Goal: Information Seeking & Learning: Learn about a topic

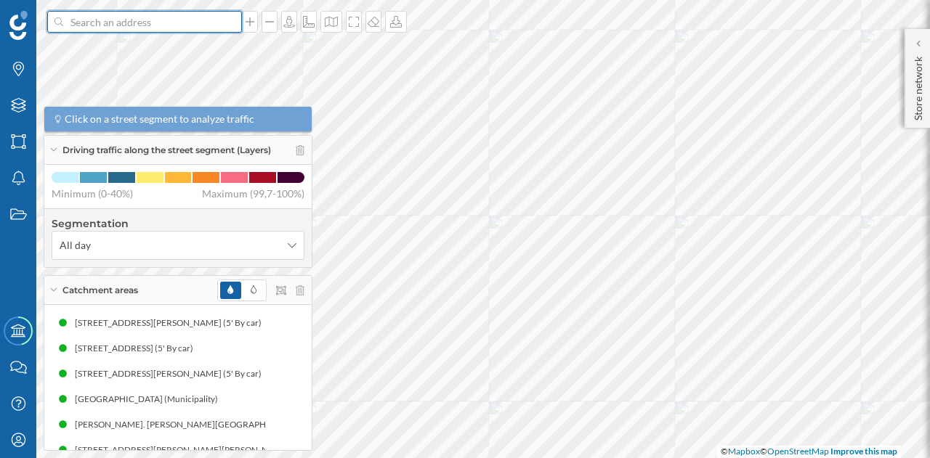
click at [115, 25] on input at bounding box center [144, 22] width 163 height 22
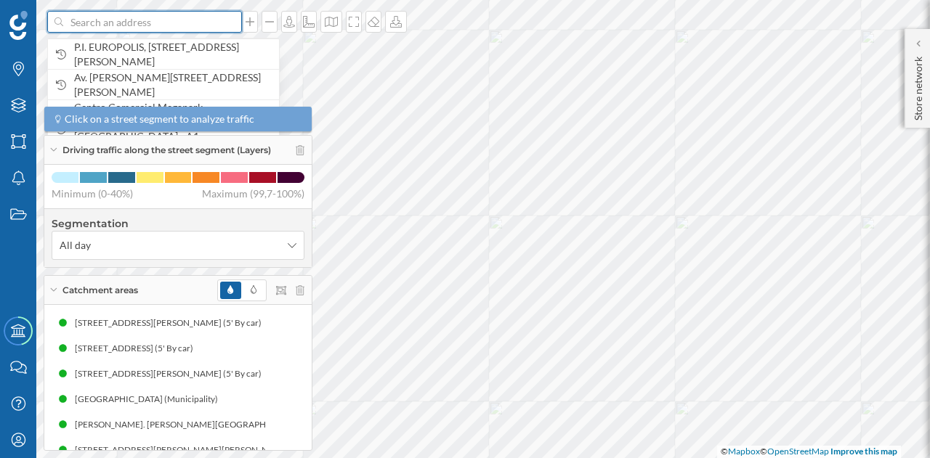
paste input "[PERSON_NAME][STREET_ADDRESS][PERSON_NAME]"
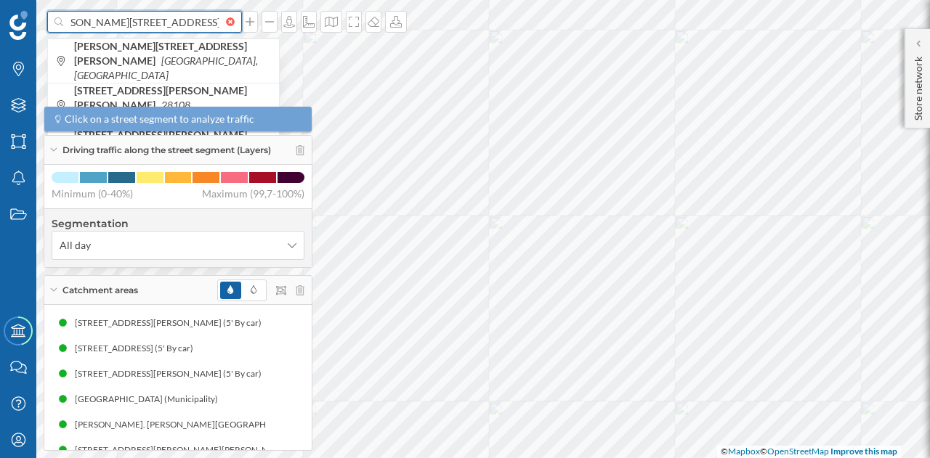
scroll to position [0, 28]
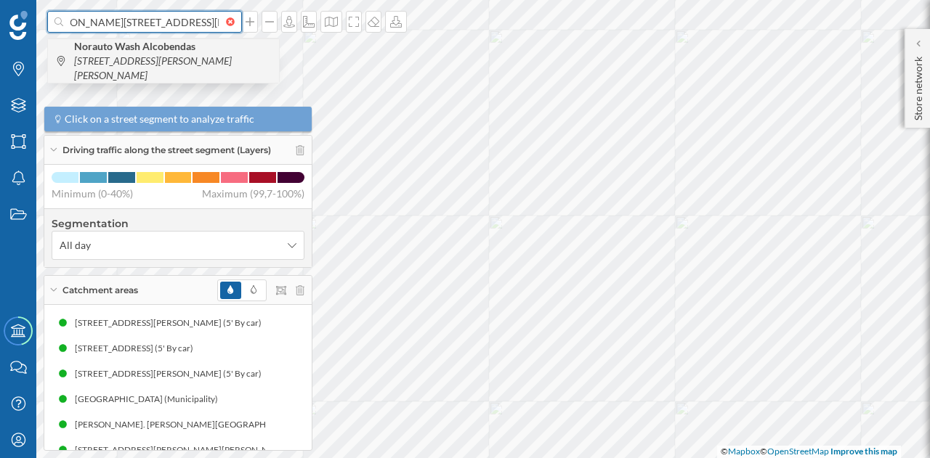
type input "[PERSON_NAME][STREET_ADDRESS][PERSON_NAME]"
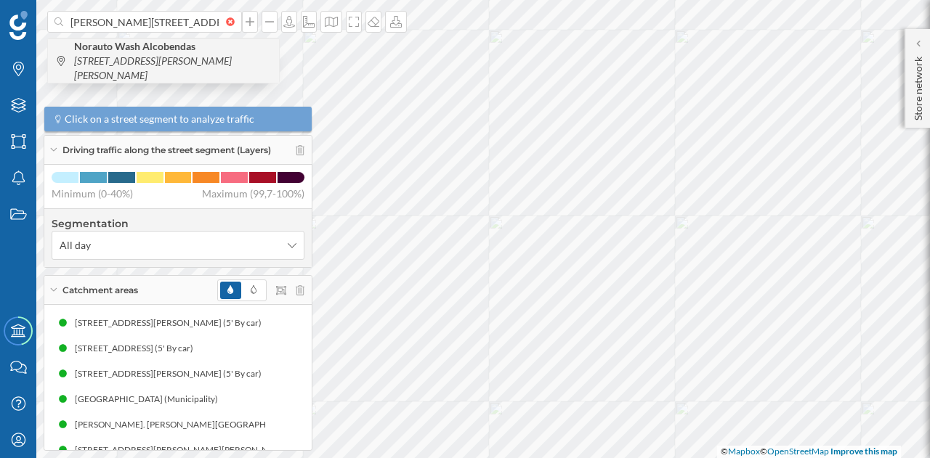
click at [116, 46] on b "Norauto Wash Alcobendas" at bounding box center [136, 46] width 125 height 12
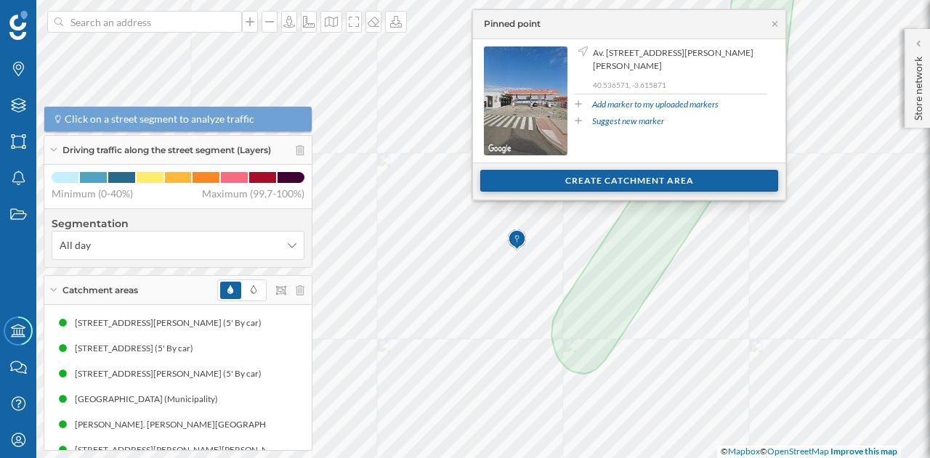
click at [588, 182] on div "Create catchment area" at bounding box center [629, 181] width 298 height 22
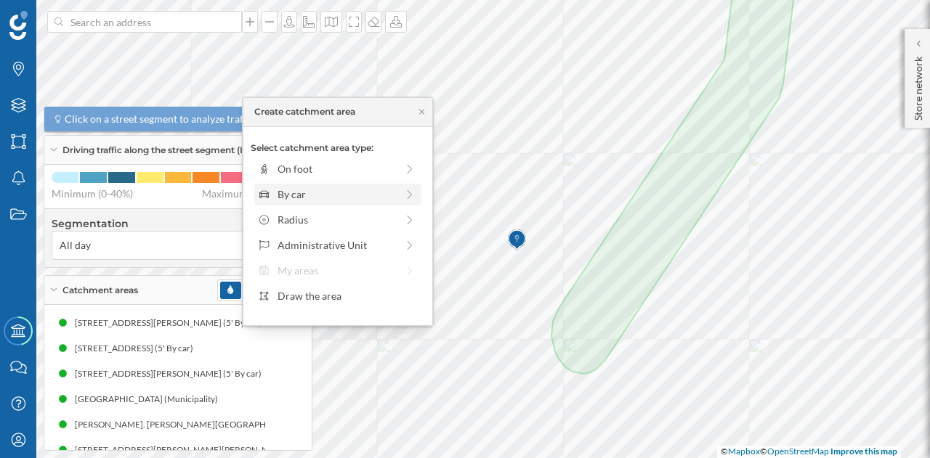
click at [341, 192] on div "By car" at bounding box center [336, 194] width 118 height 15
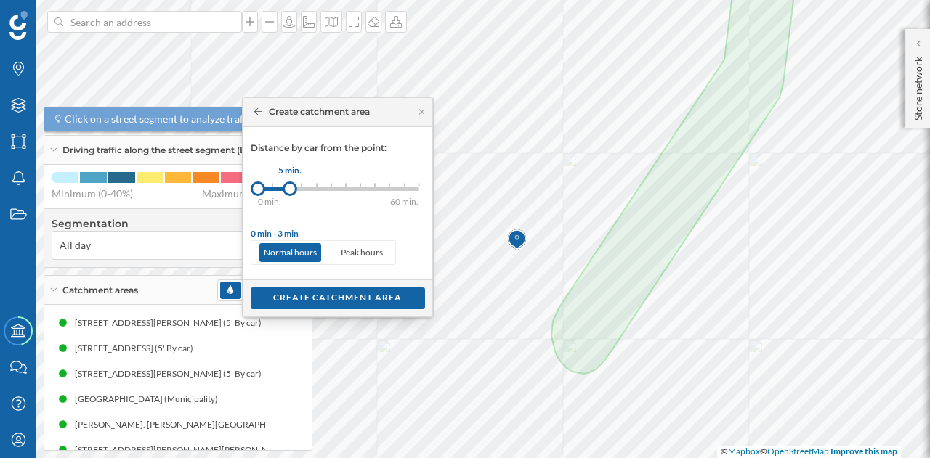
drag, startPoint x: 272, startPoint y: 186, endPoint x: 288, endPoint y: 186, distance: 16.7
click at [288, 186] on div at bounding box center [290, 189] width 15 height 15
click at [302, 296] on div "Create catchment area" at bounding box center [338, 298] width 174 height 22
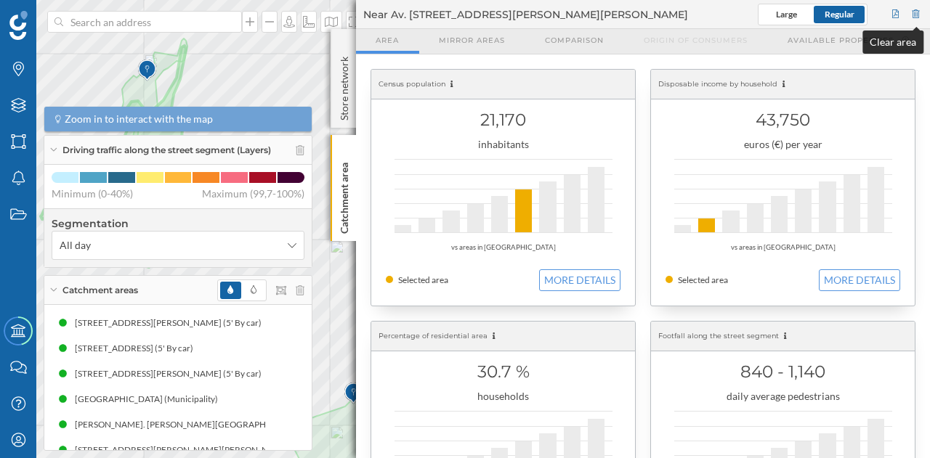
click at [909, 12] on div at bounding box center [915, 15] width 13 height 22
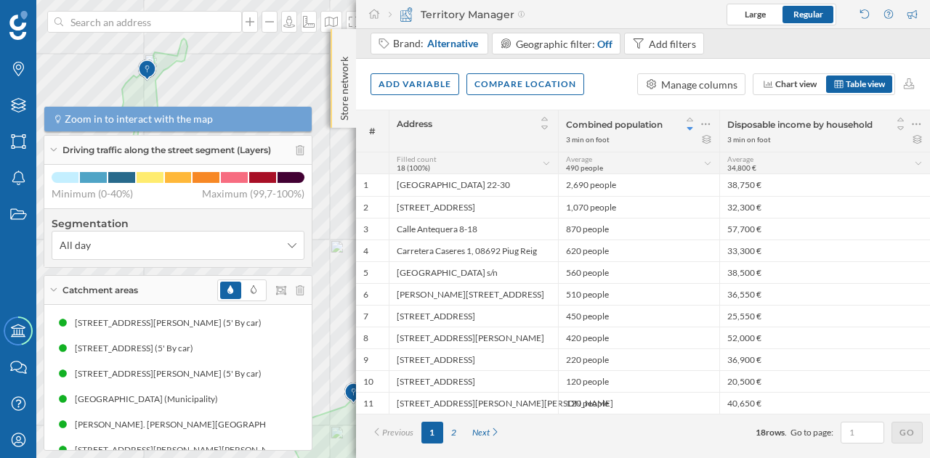
click at [347, 77] on p "Store network" at bounding box center [344, 86] width 15 height 70
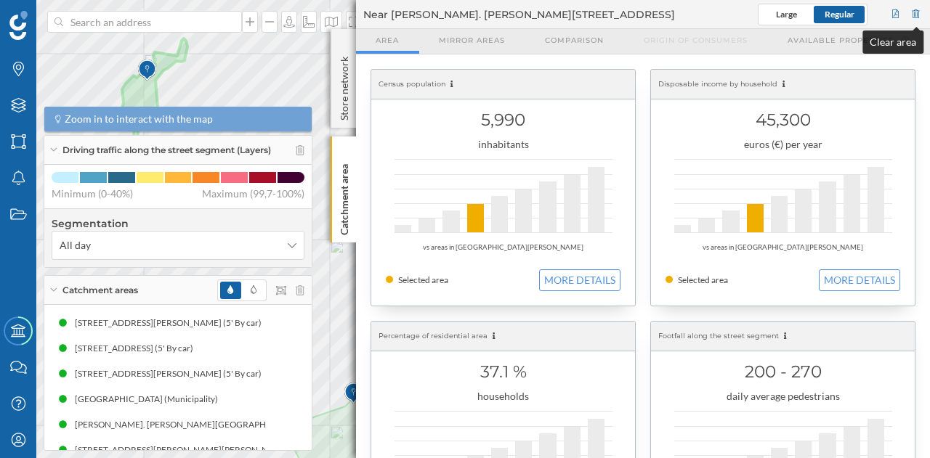
click at [914, 9] on div at bounding box center [915, 15] width 13 height 22
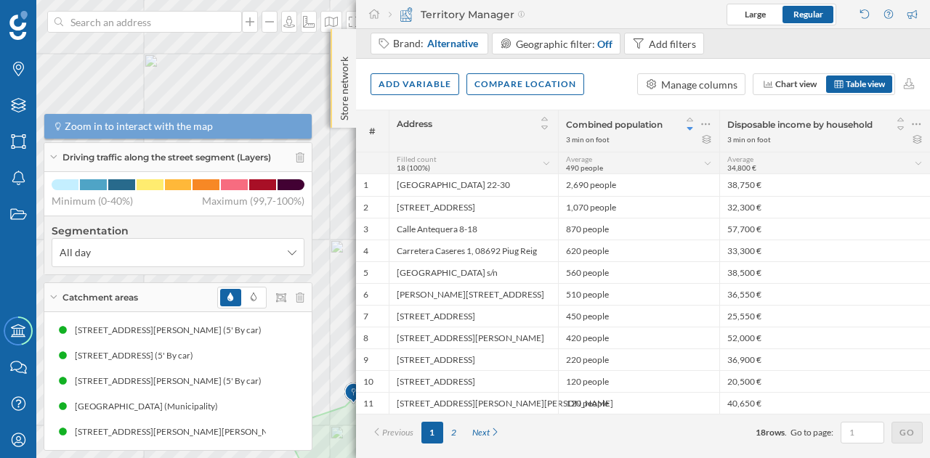
click at [354, 82] on div "Store network" at bounding box center [342, 78] width 25 height 99
click at [347, 71] on p "Store network" at bounding box center [344, 86] width 15 height 71
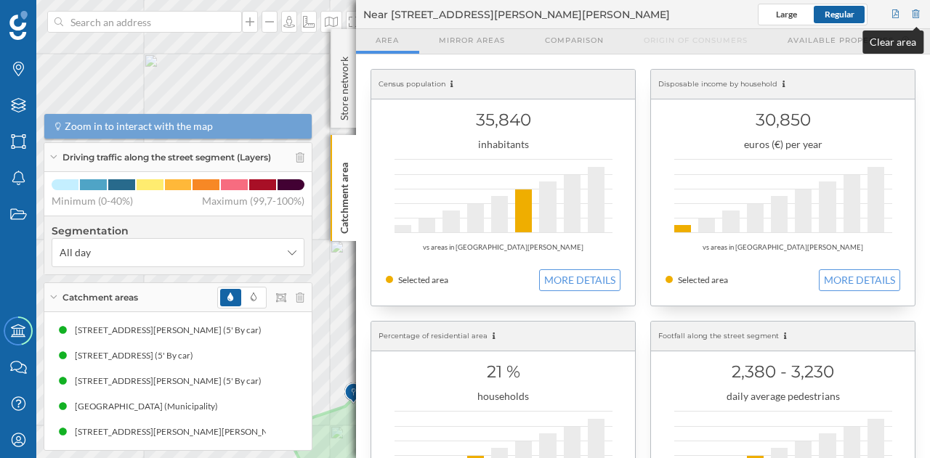
click at [915, 9] on div at bounding box center [915, 15] width 13 height 22
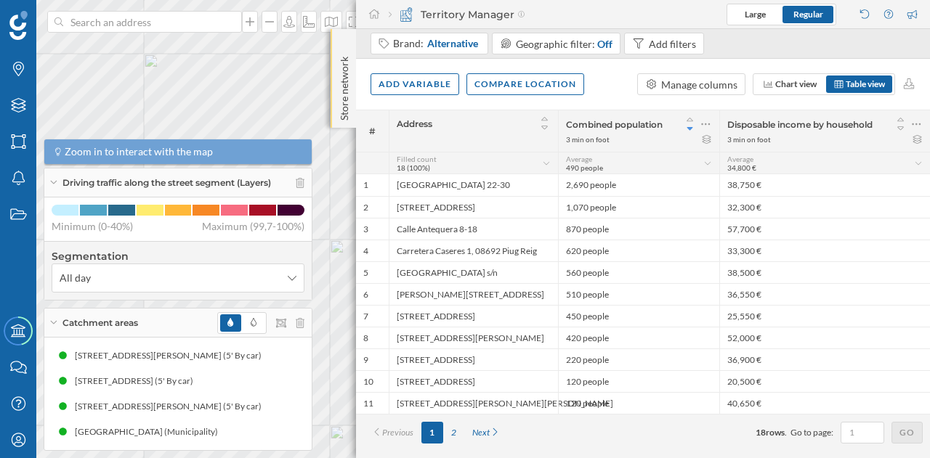
click at [337, 56] on p "Store network" at bounding box center [344, 86] width 15 height 70
click at [343, 54] on p "Store network" at bounding box center [344, 86] width 15 height 71
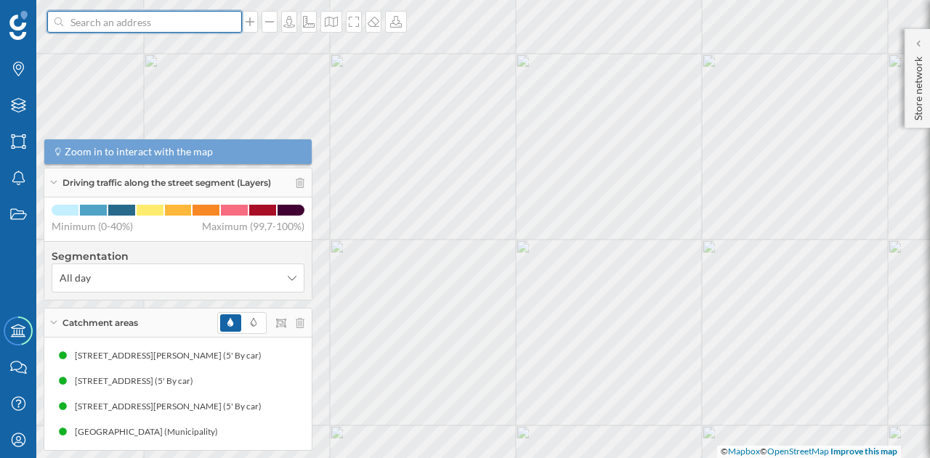
click at [214, 25] on input at bounding box center [144, 22] width 163 height 22
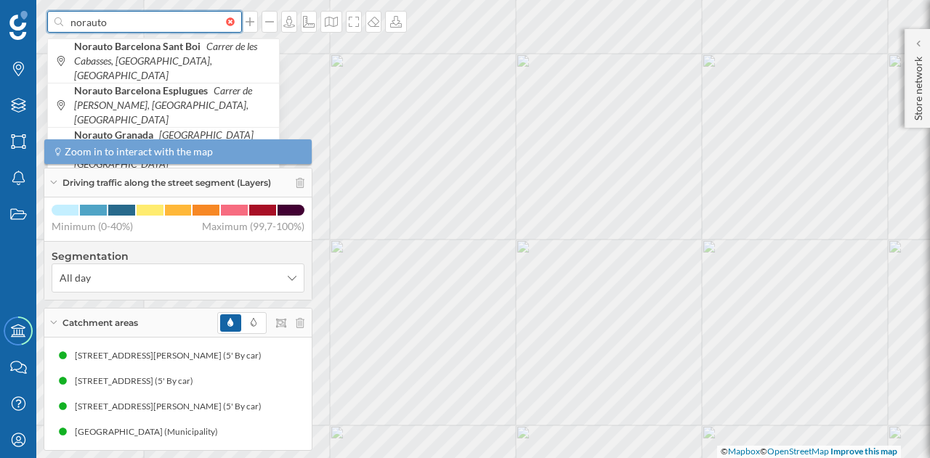
click at [214, 25] on input "norauto" at bounding box center [144, 22] width 163 height 22
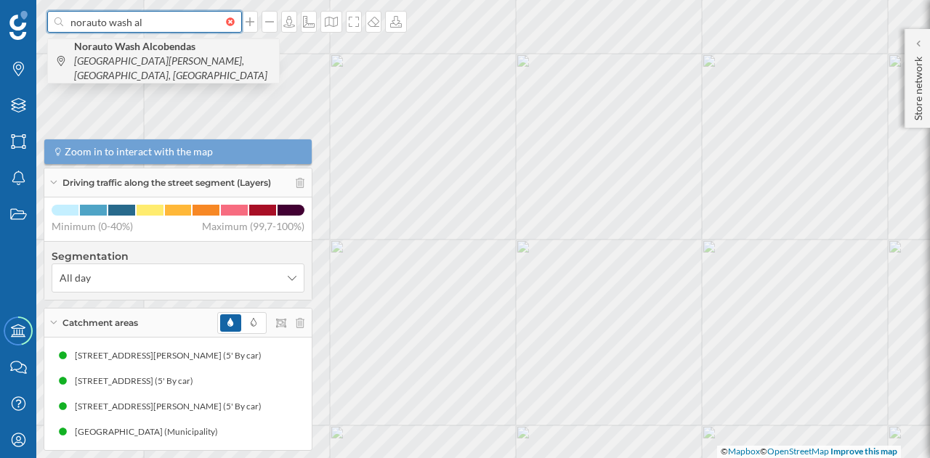
type input "norauto wash al"
click at [170, 55] on icon "[GEOGRAPHIC_DATA][PERSON_NAME], [GEOGRAPHIC_DATA], [GEOGRAPHIC_DATA]" at bounding box center [170, 67] width 193 height 27
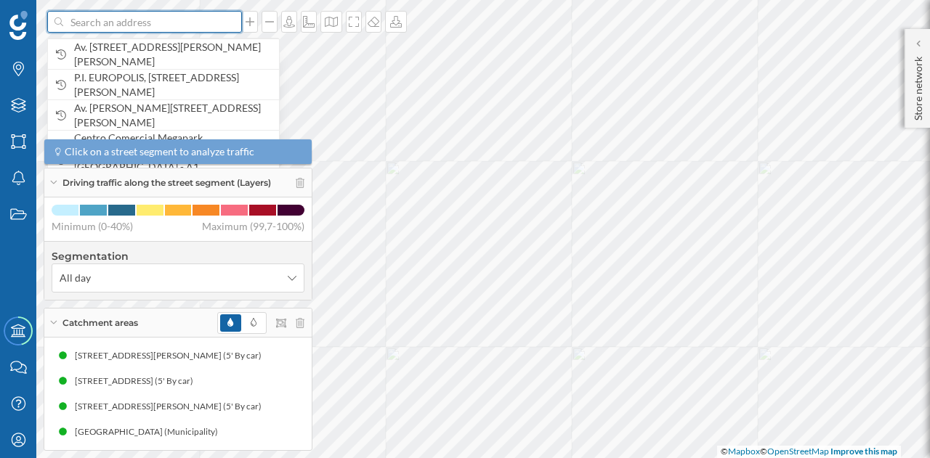
click at [153, 32] on input at bounding box center [144, 22] width 163 height 22
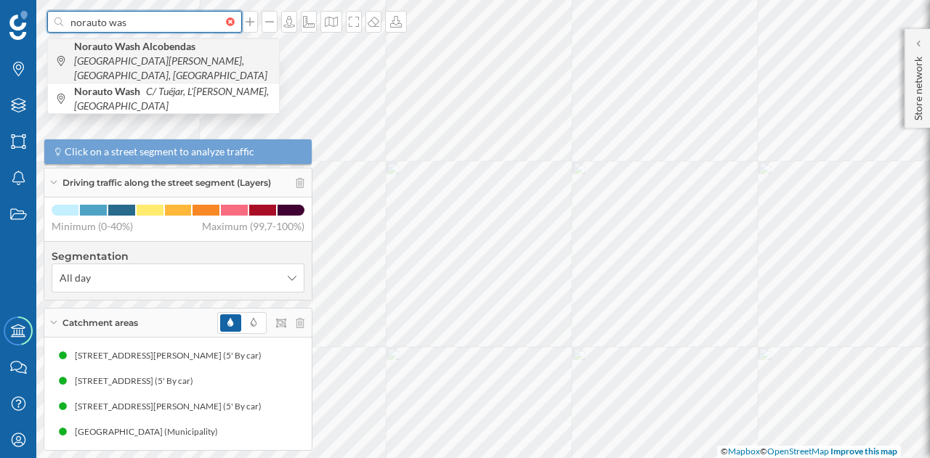
type input "norauto was"
click at [147, 40] on b "Norauto Wash Alcobendas" at bounding box center [136, 46] width 125 height 12
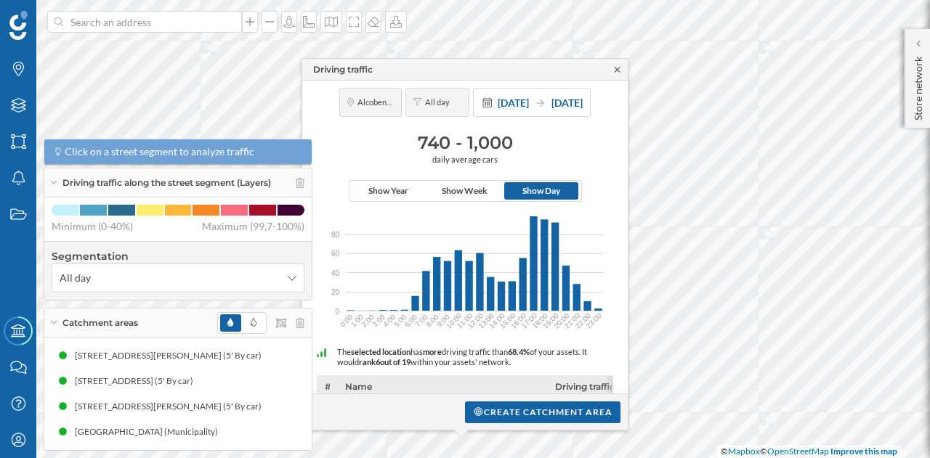
click at [614, 69] on icon at bounding box center [617, 69] width 11 height 9
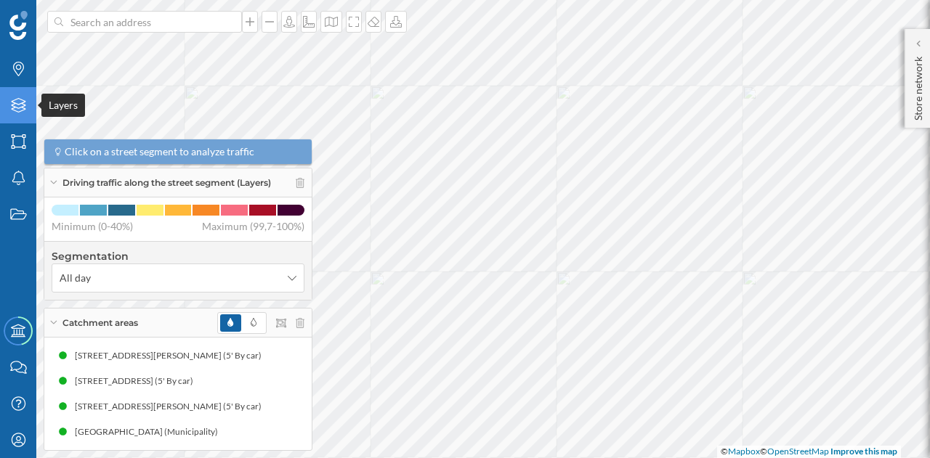
click at [17, 107] on icon "Layers" at bounding box center [18, 105] width 18 height 15
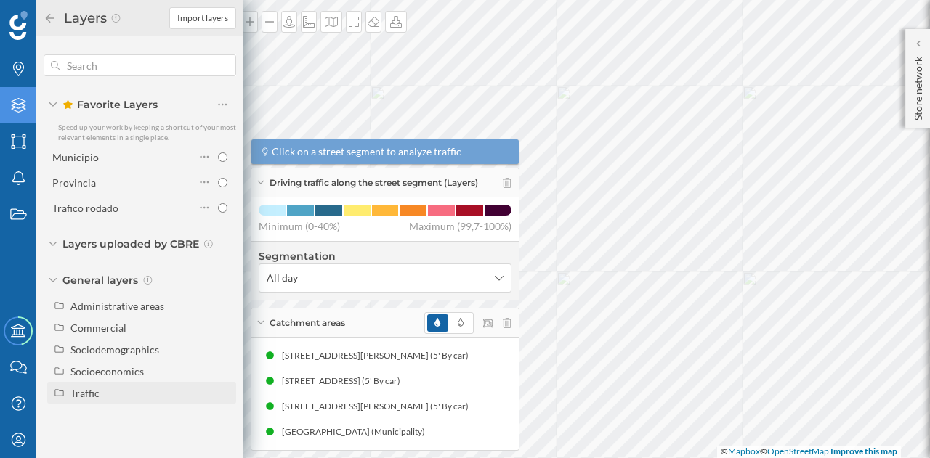
click at [86, 383] on div "Traffic" at bounding box center [141, 393] width 189 height 22
click at [93, 434] on div "Footfall" at bounding box center [94, 437] width 36 height 12
click at [222, 434] on input "Footfall" at bounding box center [226, 436] width 9 height 9
radio input "true"
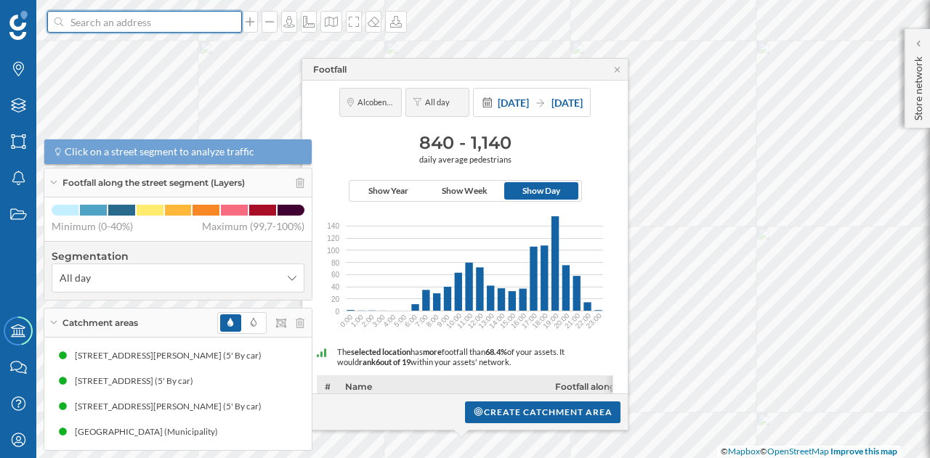
click at [93, 25] on input at bounding box center [144, 22] width 163 height 22
paste input "[STREET_ADDRESS]"
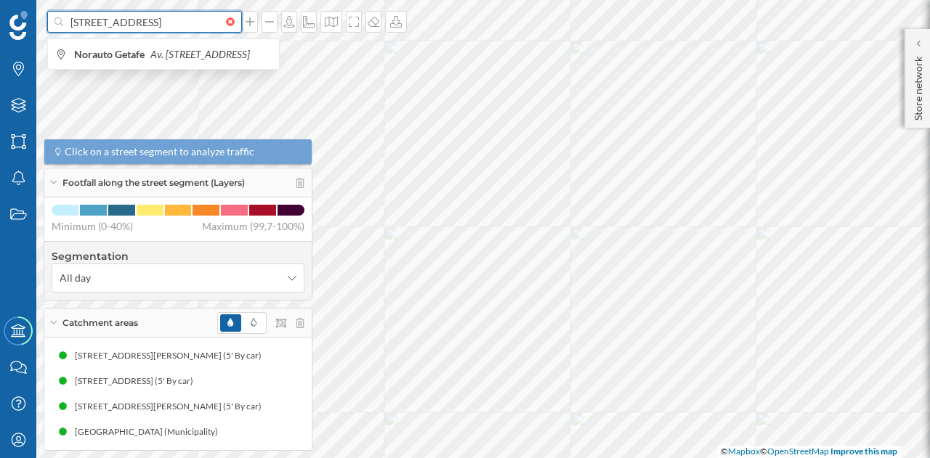
scroll to position [0, 22]
type input "[STREET_ADDRESS]"
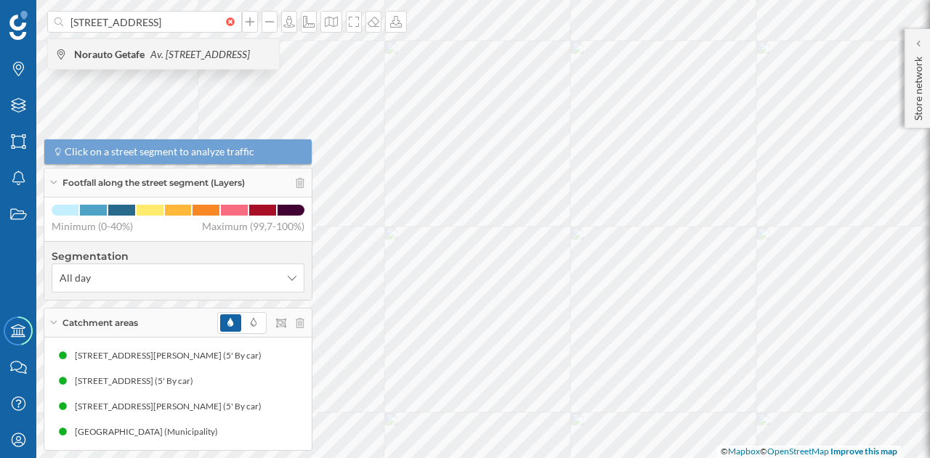
scroll to position [0, 0]
click at [150, 59] on icon "Av. [STREET_ADDRESS]" at bounding box center [200, 54] width 100 height 12
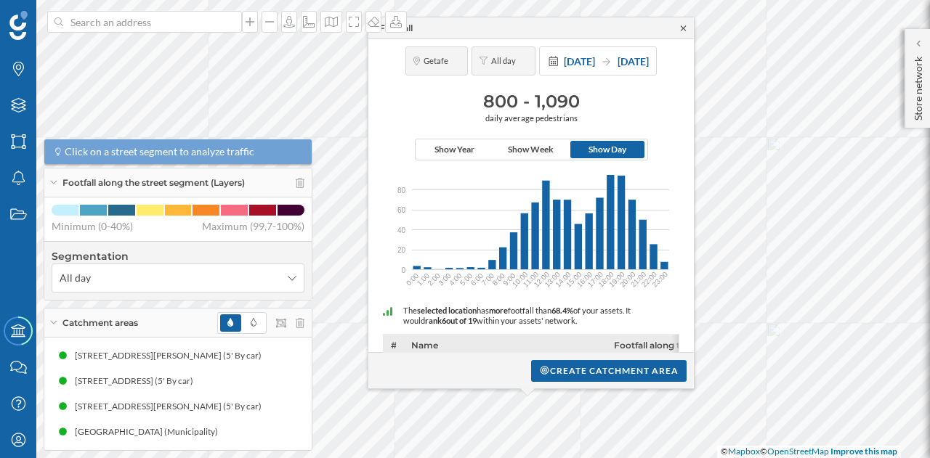
click at [680, 29] on icon at bounding box center [683, 28] width 11 height 9
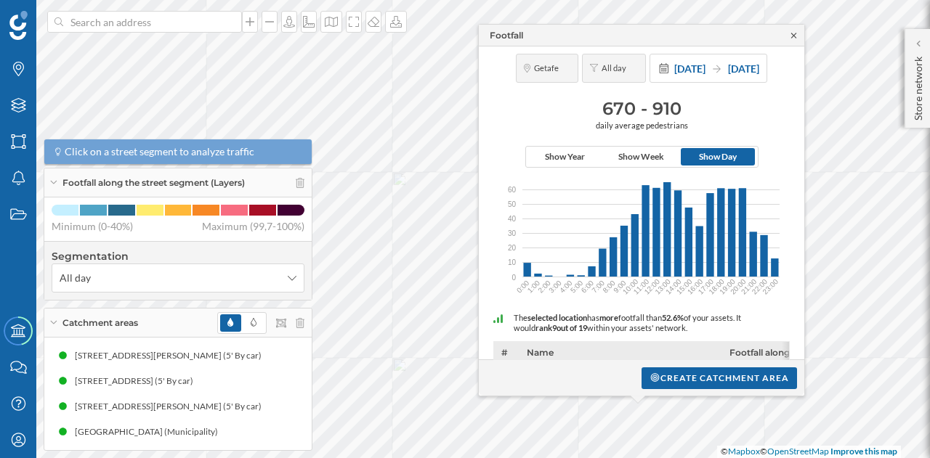
click at [794, 36] on icon at bounding box center [793, 35] width 5 height 5
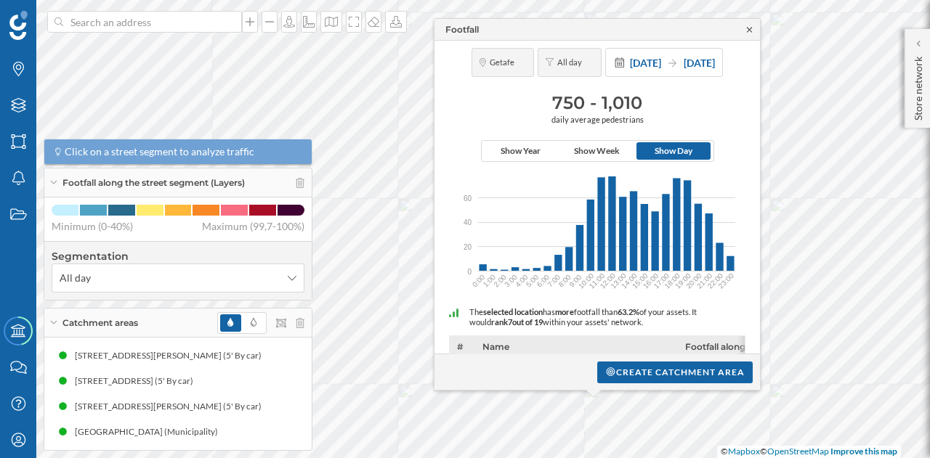
click at [747, 27] on icon at bounding box center [749, 29] width 11 height 9
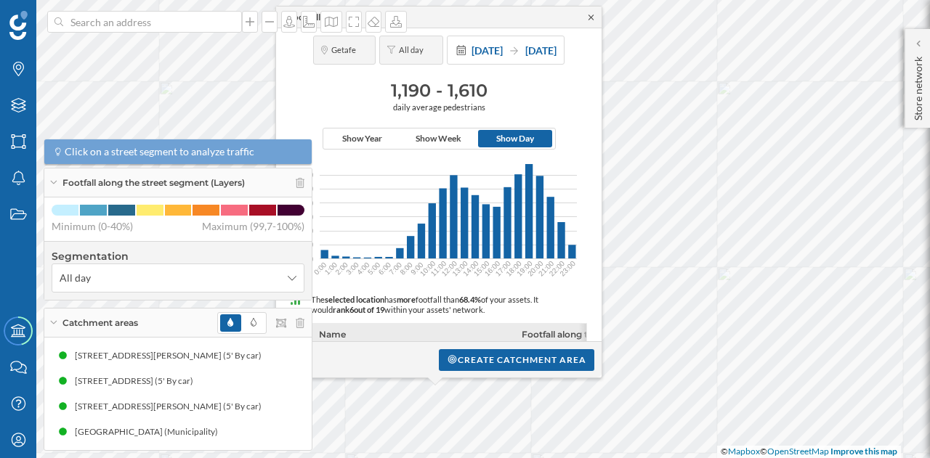
click at [590, 18] on icon at bounding box center [590, 17] width 5 height 5
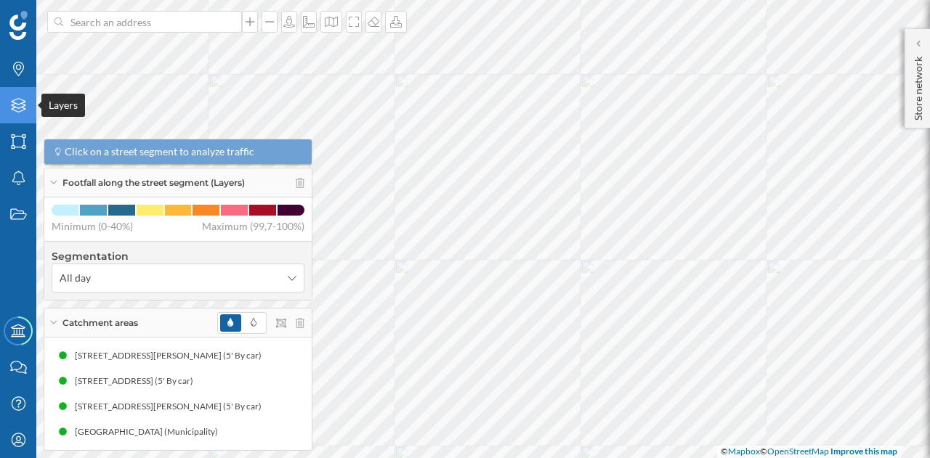
click at [22, 107] on icon at bounding box center [18, 105] width 15 height 15
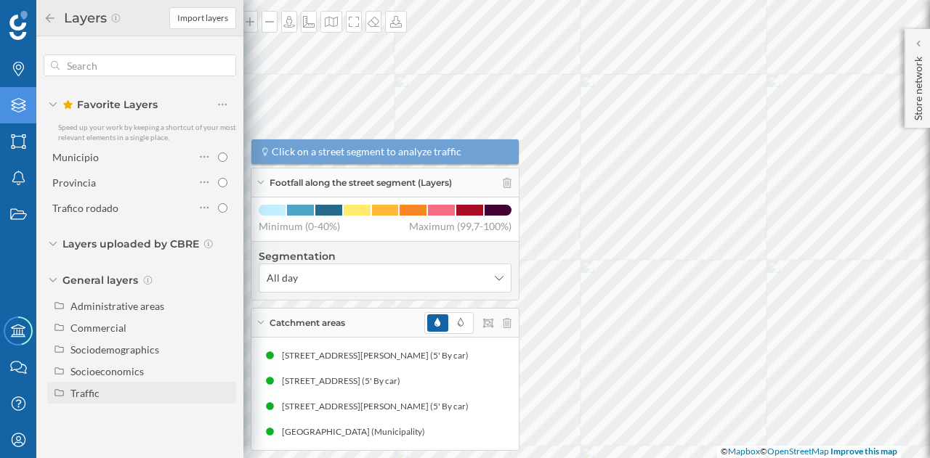
click at [89, 387] on div "Traffic" at bounding box center [84, 393] width 29 height 12
click at [117, 412] on div "Driving traffic" at bounding box center [108, 415] width 64 height 12
click at [222, 412] on input "Driving traffic" at bounding box center [226, 414] width 9 height 9
radio input "true"
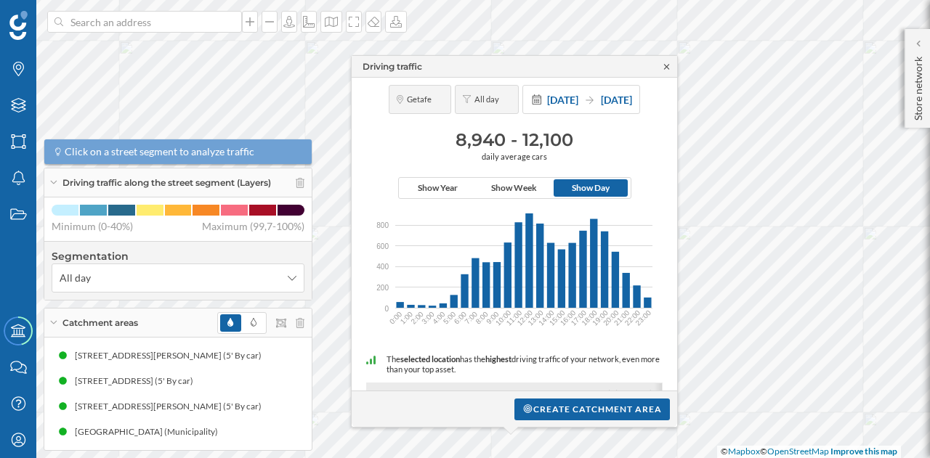
click at [667, 68] on icon at bounding box center [666, 66] width 11 height 9
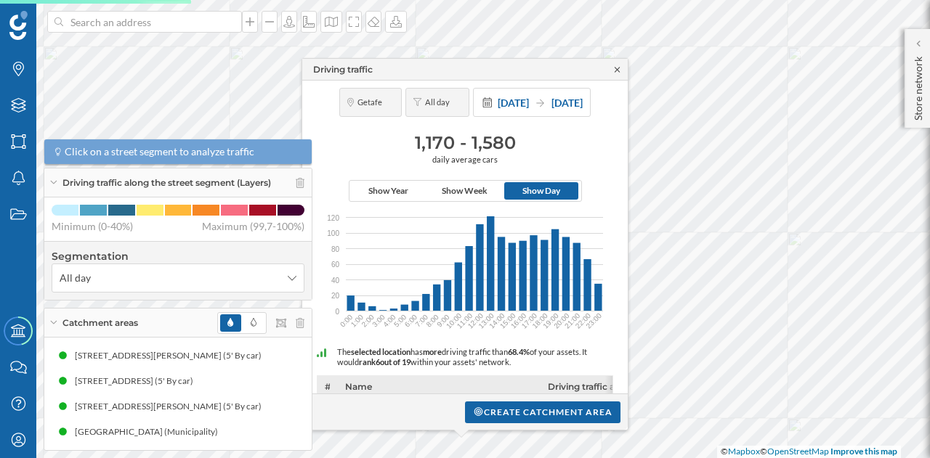
click at [619, 70] on icon at bounding box center [616, 69] width 5 height 5
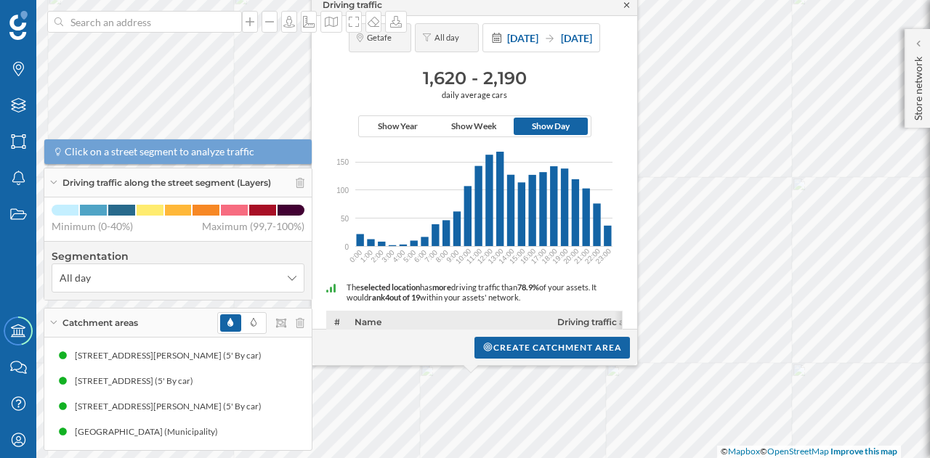
click at [625, 7] on icon at bounding box center [626, 4] width 5 height 5
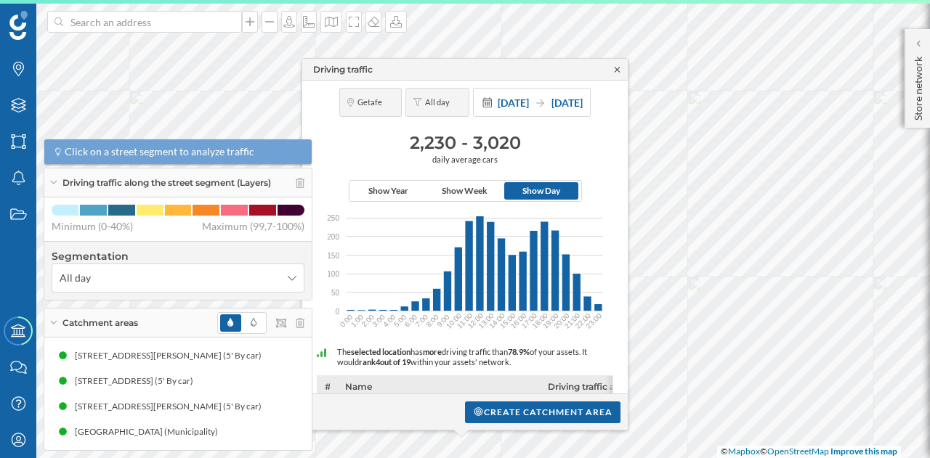
click at [620, 68] on icon at bounding box center [617, 69] width 11 height 9
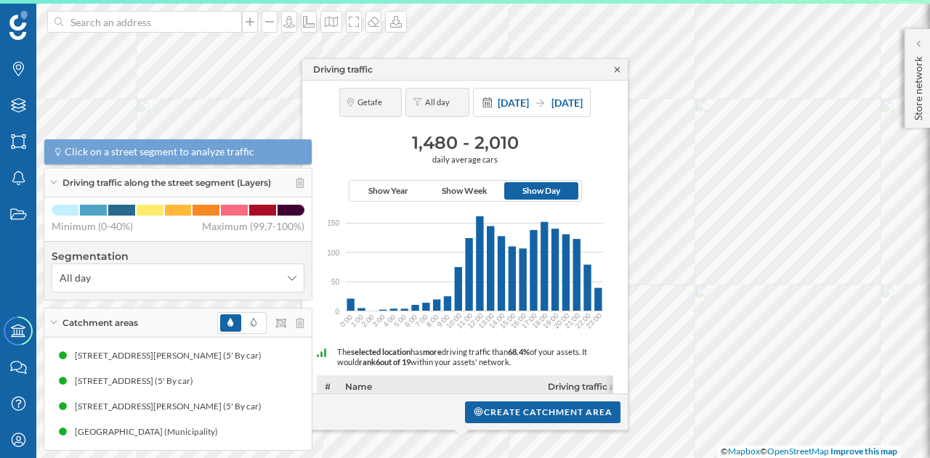
click at [614, 70] on icon at bounding box center [617, 69] width 11 height 9
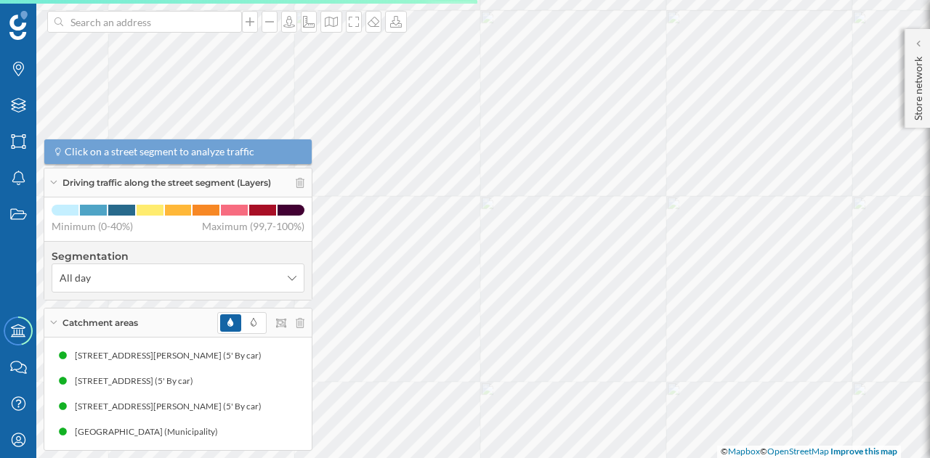
click at [824, 0] on html "Brands Layers Areas Notifications States Academy Contact us Help Center My Prof…" at bounding box center [465, 229] width 930 height 458
click at [929, 109] on div "Brands Layers Areas Notifications States Academy Contact us Help Center My Prof…" at bounding box center [465, 229] width 930 height 458
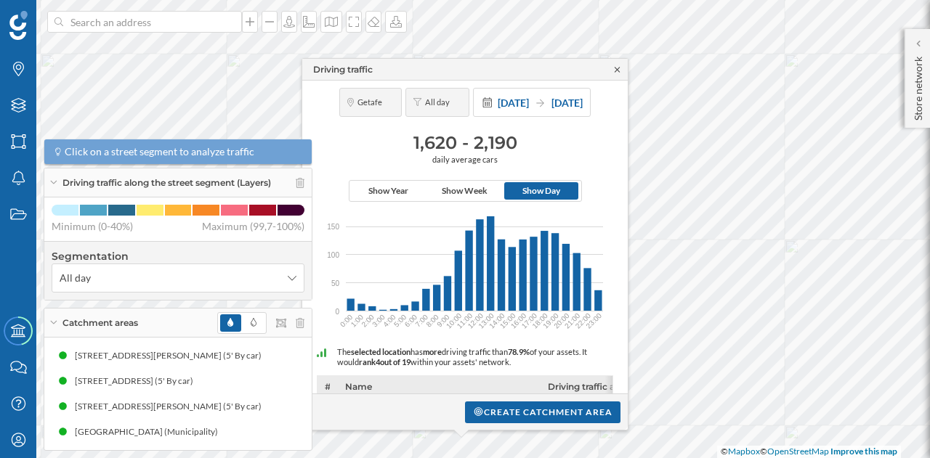
click at [614, 69] on icon at bounding box center [617, 69] width 11 height 9
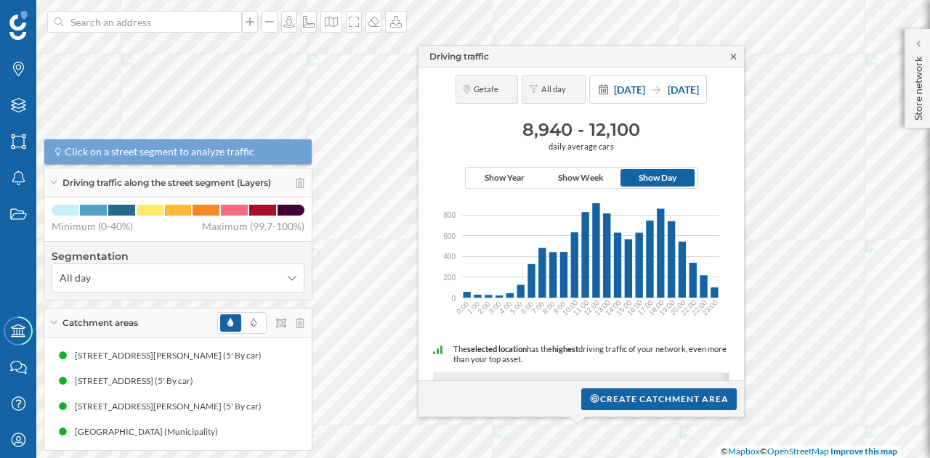
click at [735, 57] on icon at bounding box center [733, 56] width 5 height 5
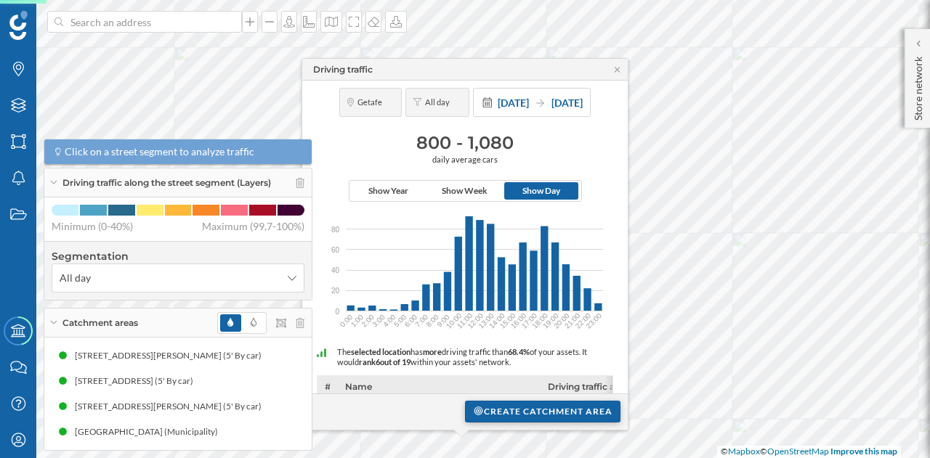
drag, startPoint x: 507, startPoint y: 418, endPoint x: 490, endPoint y: 415, distance: 17.6
click at [490, 415] on div "Create catchment area" at bounding box center [542, 412] width 155 height 22
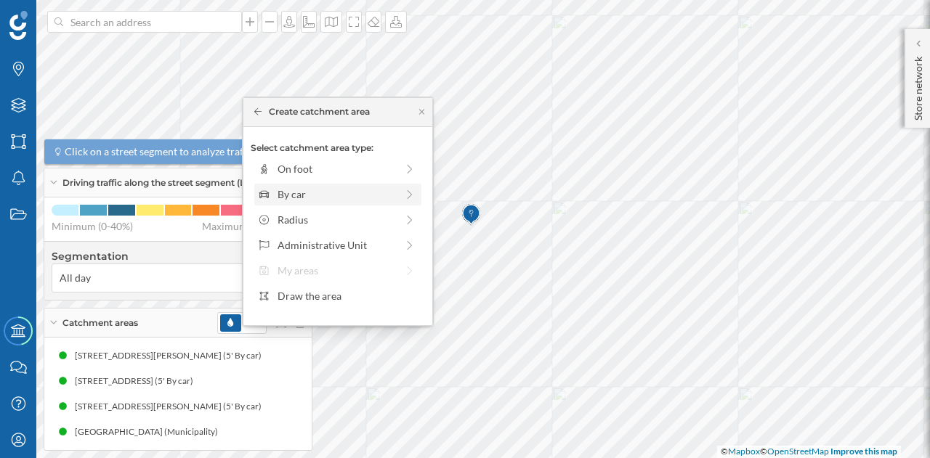
click at [309, 189] on div "By car" at bounding box center [336, 194] width 118 height 15
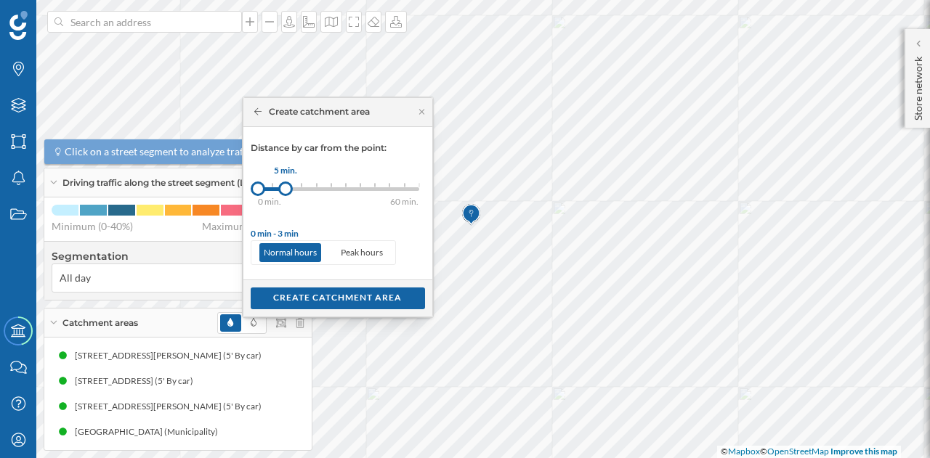
drag, startPoint x: 276, startPoint y: 188, endPoint x: 285, endPoint y: 188, distance: 8.7
click at [285, 188] on div at bounding box center [285, 189] width 15 height 15
click at [340, 298] on div "Create catchment area" at bounding box center [338, 298] width 174 height 22
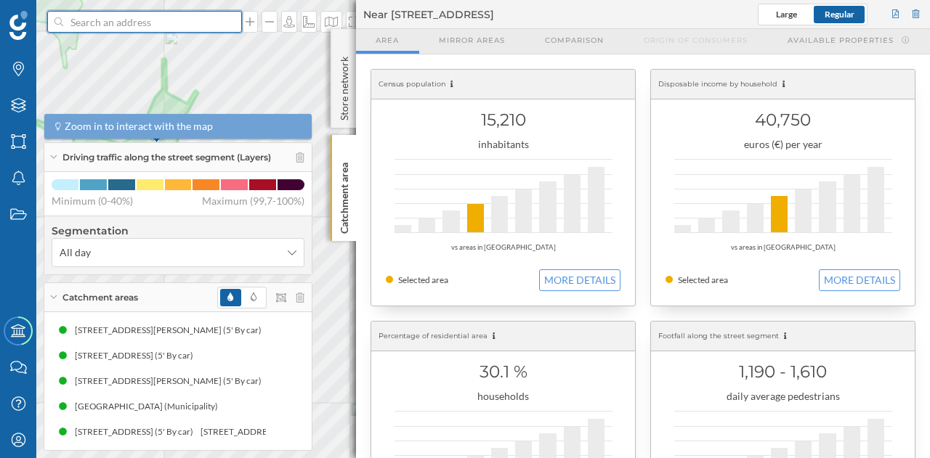
click at [155, 19] on input at bounding box center [144, 22] width 163 height 22
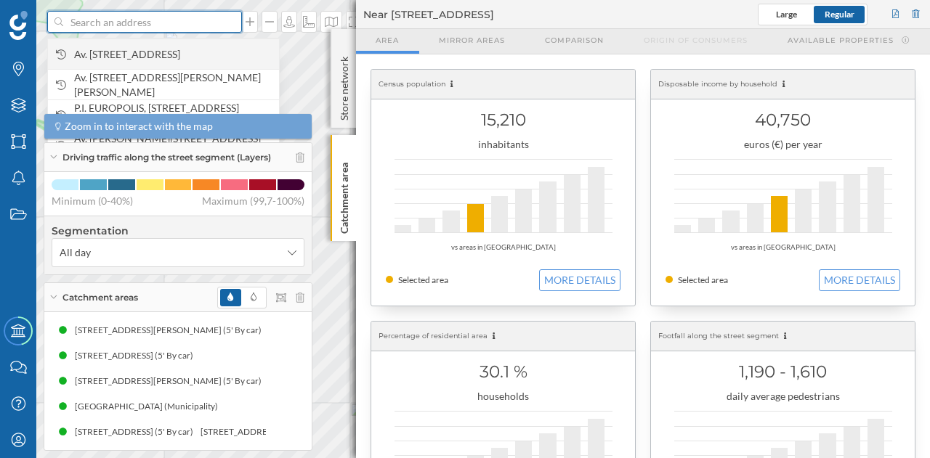
paste input "Cl. Turín, 5, 28232"
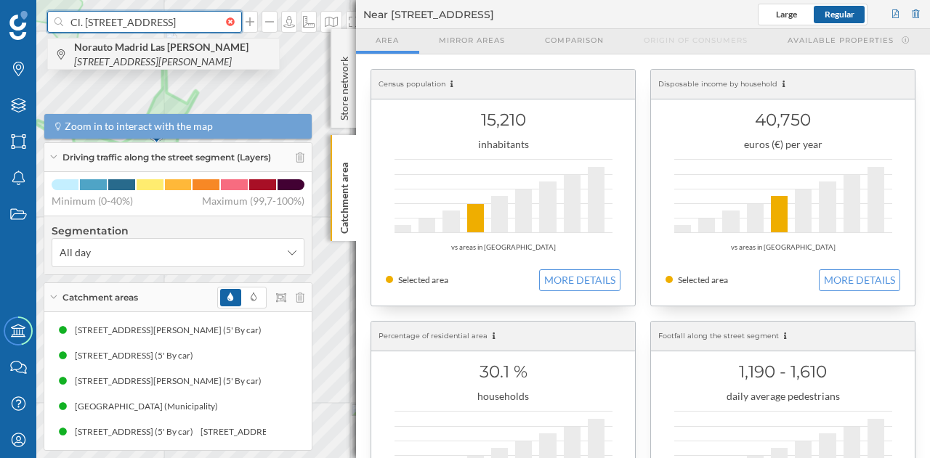
type input "Cl. [STREET_ADDRESS]"
click at [186, 46] on b "Norauto Madrid Las [PERSON_NAME]" at bounding box center [163, 47] width 178 height 12
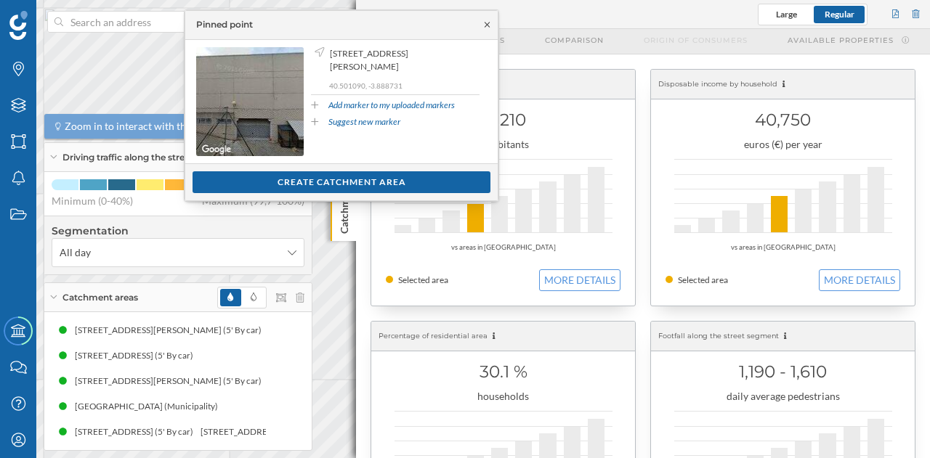
click at [490, 23] on icon at bounding box center [487, 24] width 11 height 9
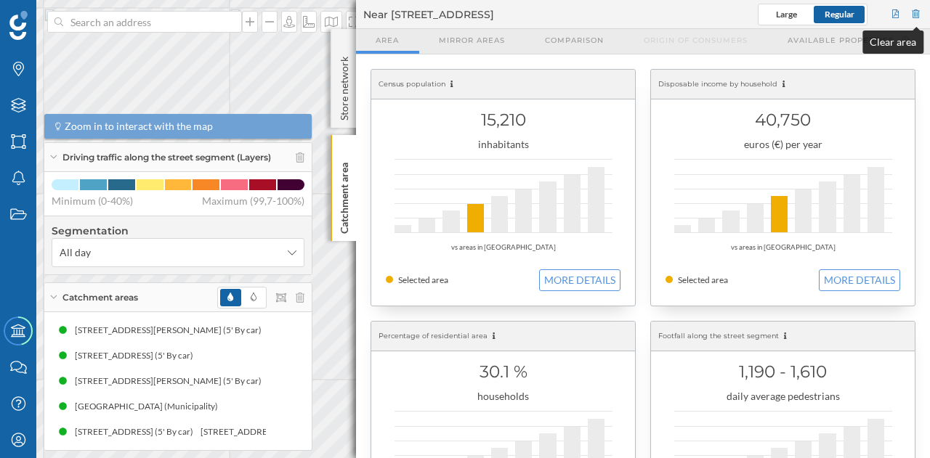
click at [914, 15] on div at bounding box center [915, 15] width 13 height 22
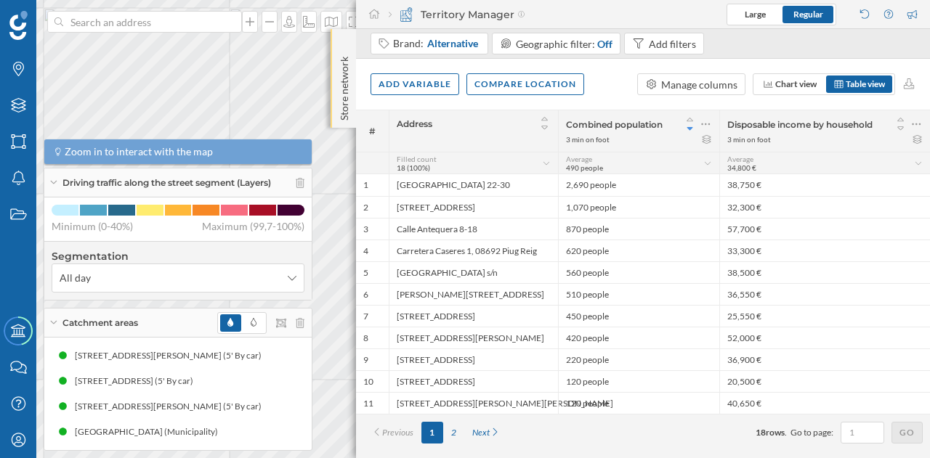
click at [353, 84] on div "Store network" at bounding box center [342, 78] width 25 height 99
click at [353, 84] on div "Store network" at bounding box center [342, 79] width 25 height 100
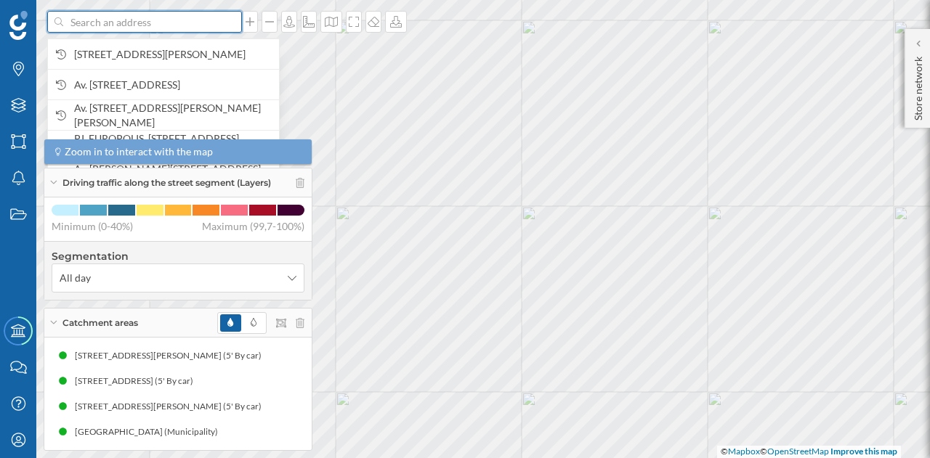
click at [122, 20] on input at bounding box center [144, 22] width 163 height 22
paste input "Cl. Turín, 5, 28232"
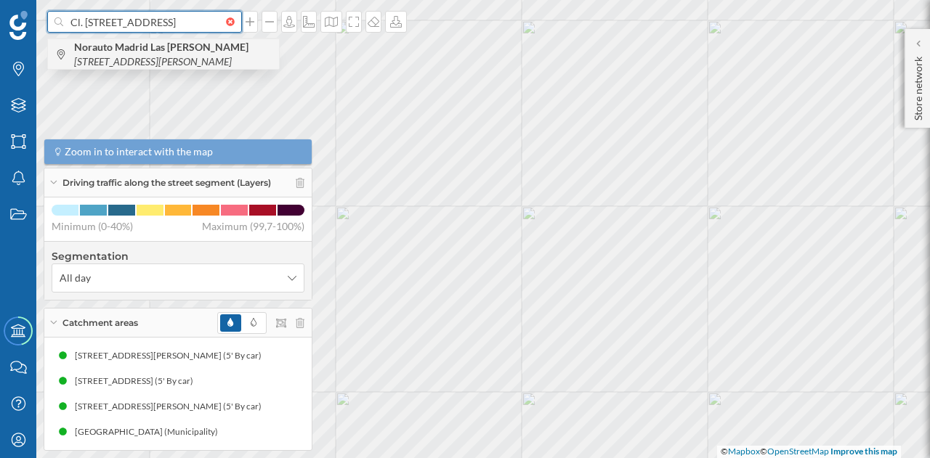
type input "Cl. [STREET_ADDRESS]"
click at [131, 61] on icon "[STREET_ADDRESS][PERSON_NAME]" at bounding box center [153, 61] width 158 height 12
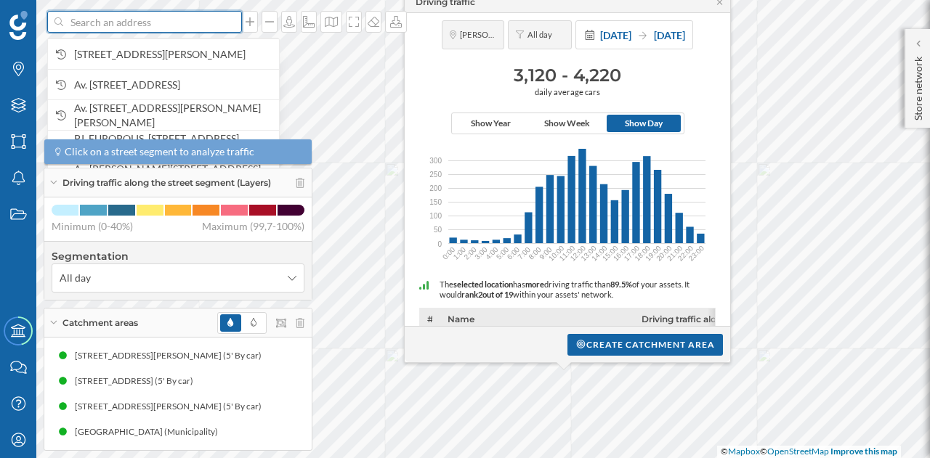
click at [200, 28] on input at bounding box center [144, 22] width 163 height 22
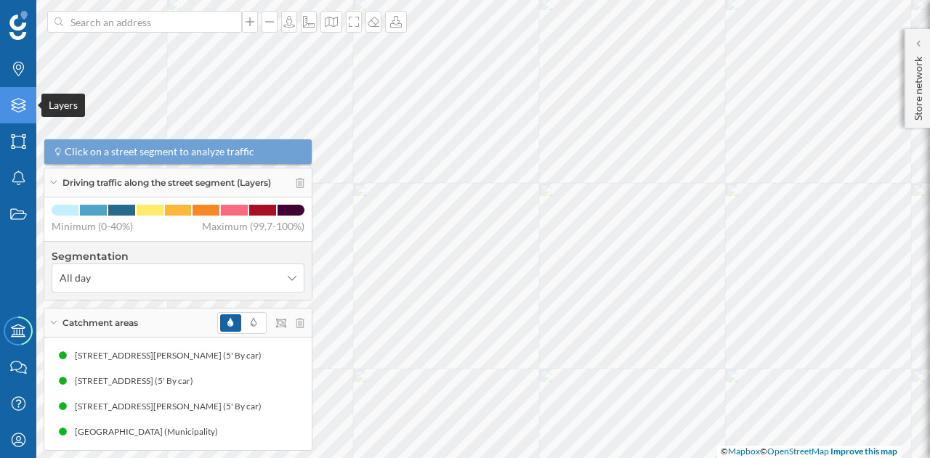
click at [25, 106] on icon "Layers" at bounding box center [18, 105] width 18 height 15
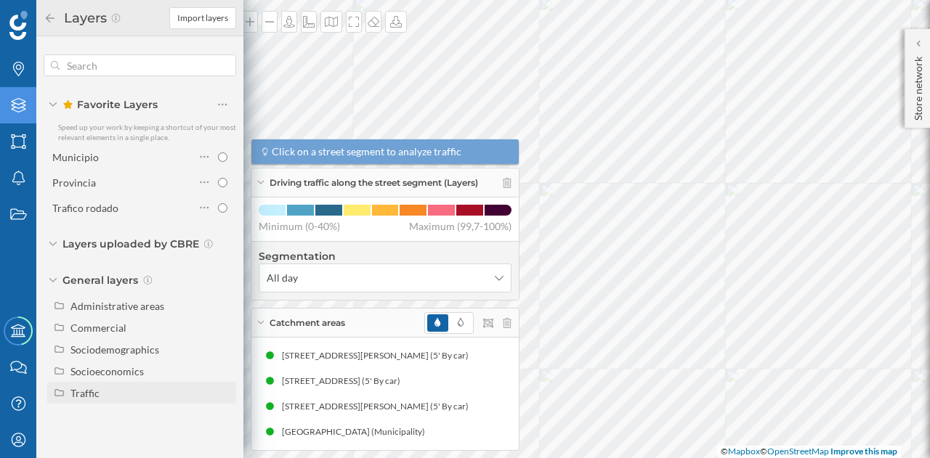
click at [100, 394] on div "Traffic" at bounding box center [150, 393] width 161 height 15
click at [129, 436] on div "Footfall" at bounding box center [126, 436] width 101 height 15
click at [222, 436] on input "Footfall" at bounding box center [226, 436] width 9 height 9
radio input "true"
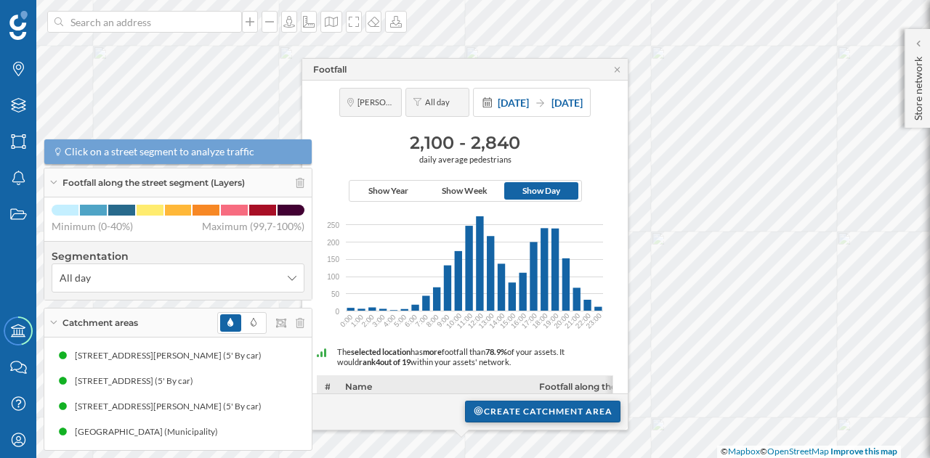
click at [483, 408] on div "Create catchment area" at bounding box center [542, 412] width 155 height 22
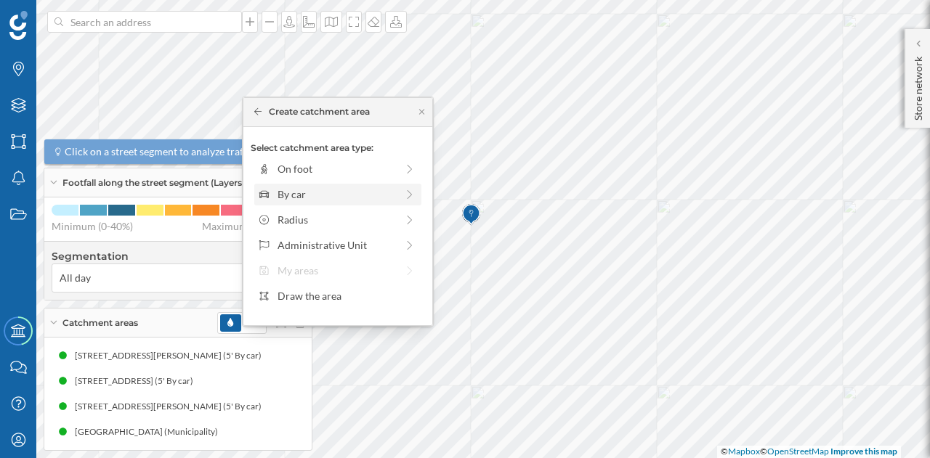
click at [293, 194] on div "By car" at bounding box center [336, 194] width 118 height 15
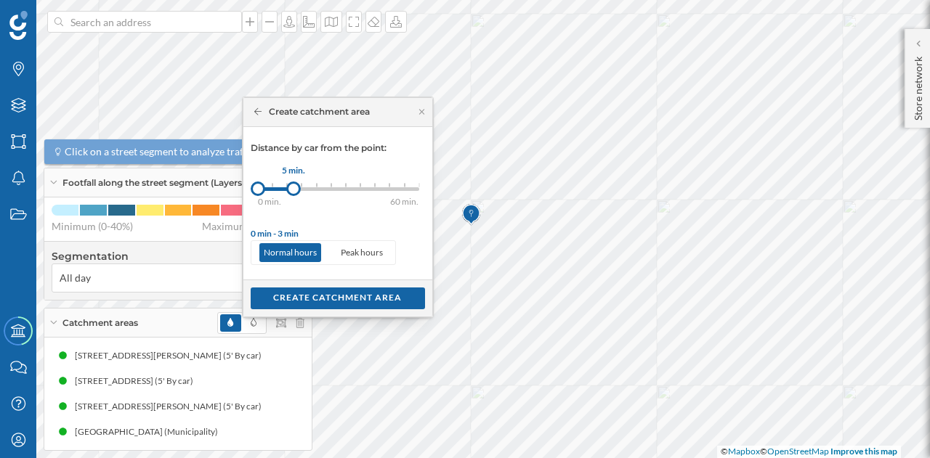
drag, startPoint x: 270, startPoint y: 186, endPoint x: 294, endPoint y: 182, distance: 24.4
click at [294, 182] on div at bounding box center [293, 189] width 15 height 15
click at [290, 182] on div at bounding box center [294, 189] width 15 height 15
click at [303, 293] on div "Create catchment area" at bounding box center [338, 298] width 174 height 22
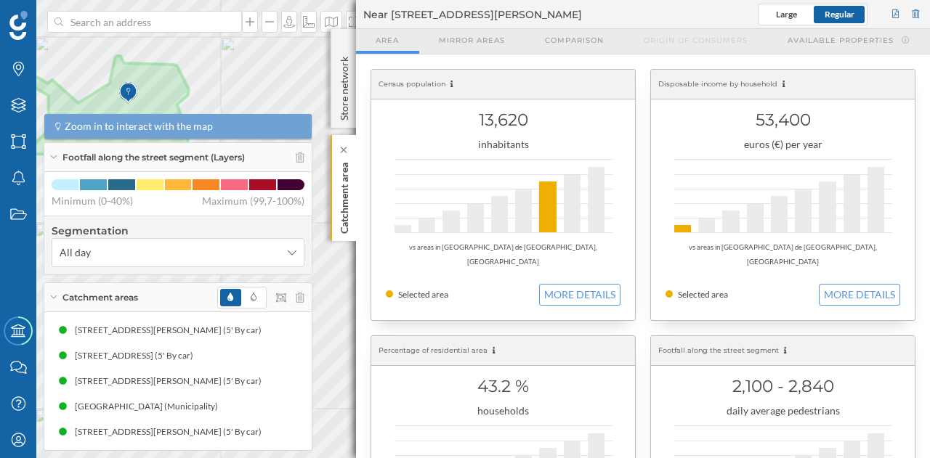
click at [342, 163] on p "Catchment area" at bounding box center [344, 195] width 15 height 77
click at [916, 5] on div at bounding box center [915, 15] width 13 height 22
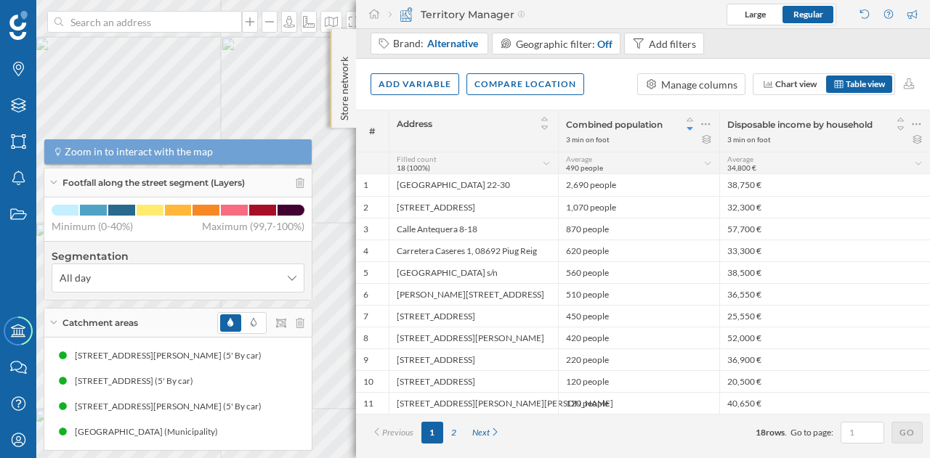
click at [338, 73] on p "Store network" at bounding box center [344, 86] width 15 height 70
click at [341, 44] on icon at bounding box center [343, 43] width 4 height 7
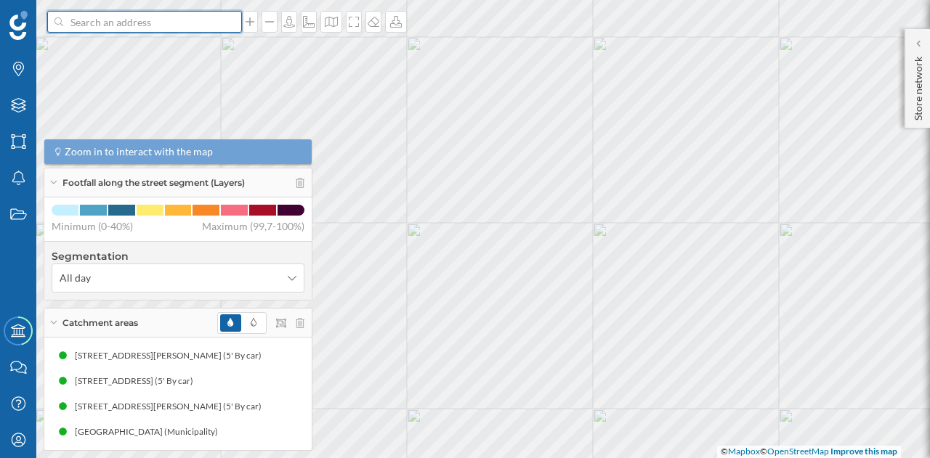
click at [207, 26] on input at bounding box center [144, 22] width 163 height 22
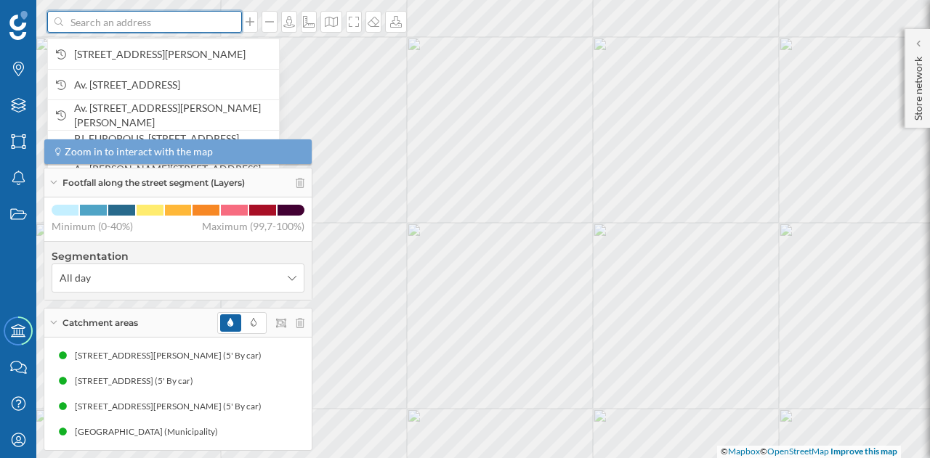
paste input "[STREET_ADDRESS]"
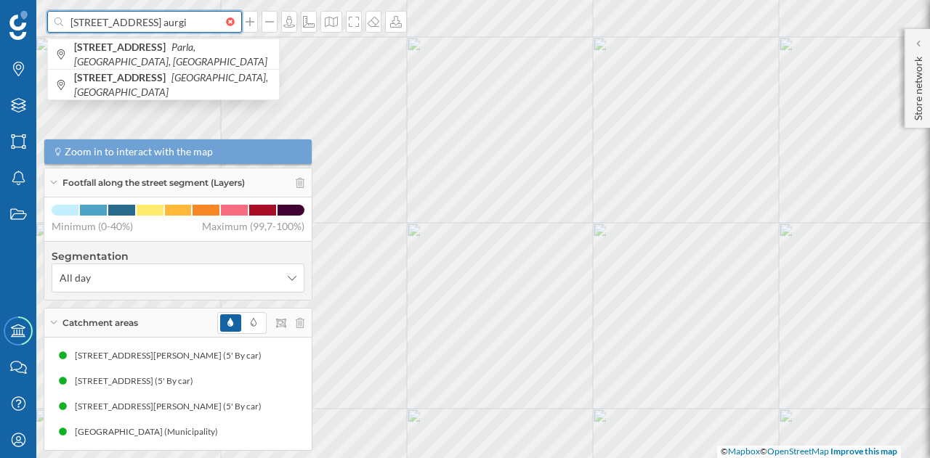
scroll to position [0, 9]
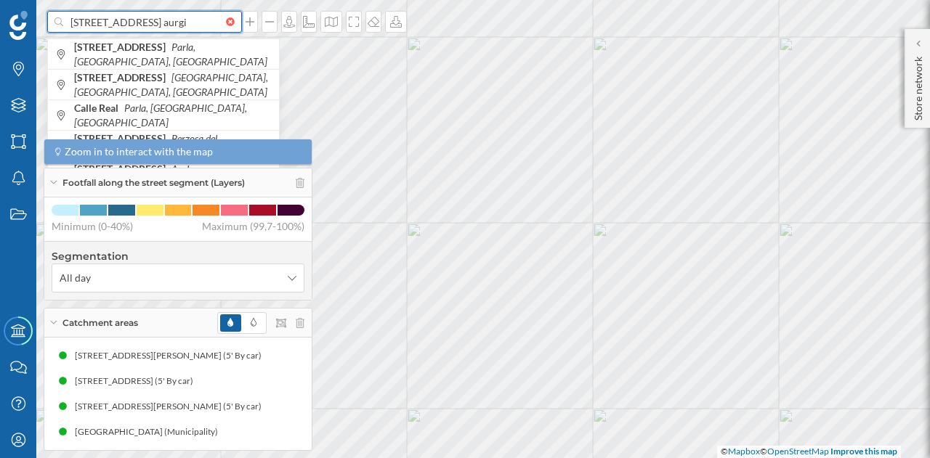
click at [200, 21] on input "[STREET_ADDRESS] aurgi" at bounding box center [144, 22] width 163 height 22
click at [173, 22] on input "[STREET_ADDRESS] aurgi" at bounding box center [144, 22] width 163 height 22
drag, startPoint x: 196, startPoint y: 23, endPoint x: 167, endPoint y: 20, distance: 29.1
click at [167, 20] on input "[STREET_ADDRESS]" at bounding box center [144, 22] width 163 height 22
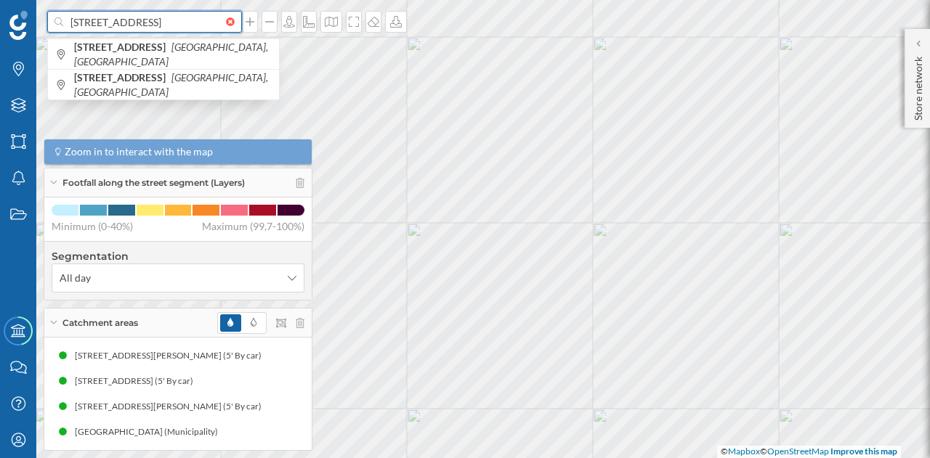
click at [73, 25] on input "[STREET_ADDRESS]" at bounding box center [144, 22] width 163 height 22
paste input "Aurgi"
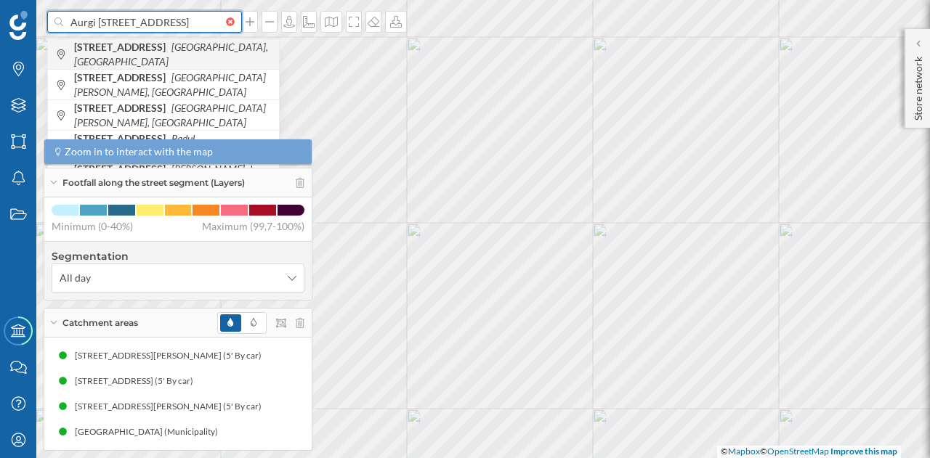
type input "Aurgi [STREET_ADDRESS]"
click at [211, 54] on span "[STREET_ADDRESS]" at bounding box center [173, 54] width 198 height 29
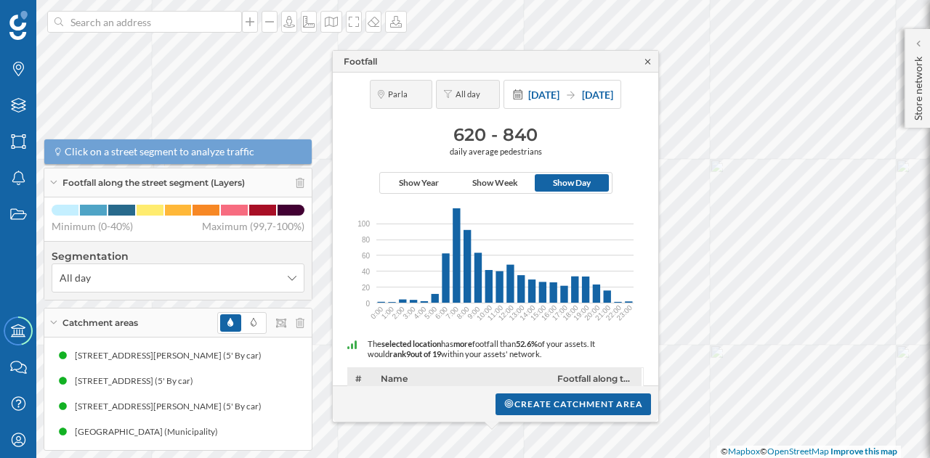
click at [648, 60] on icon at bounding box center [647, 61] width 11 height 9
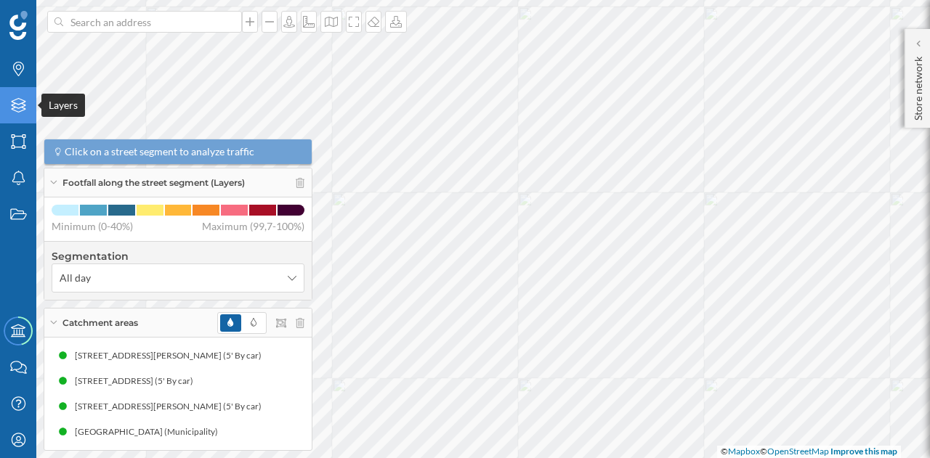
click at [14, 100] on icon at bounding box center [18, 105] width 15 height 15
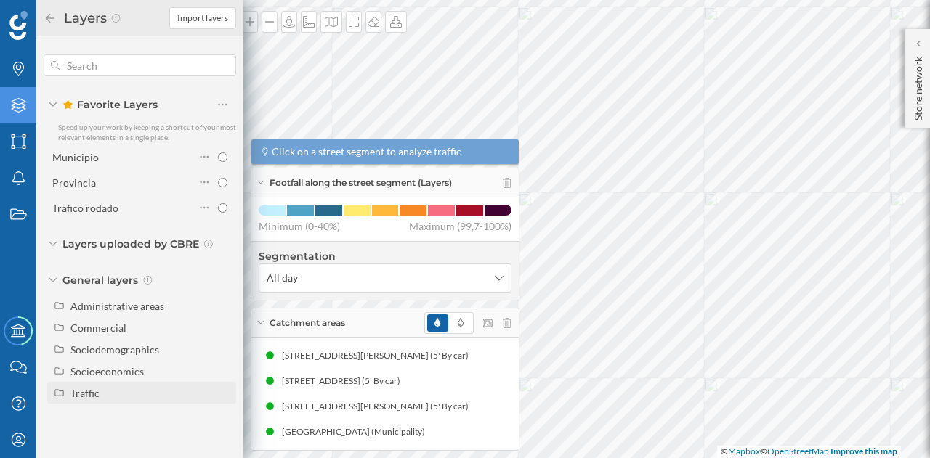
click at [103, 391] on div "Traffic" at bounding box center [150, 393] width 161 height 15
click at [118, 410] on div "Driving traffic" at bounding box center [108, 415] width 64 height 12
click at [222, 410] on input "Driving traffic" at bounding box center [226, 414] width 9 height 9
radio input "true"
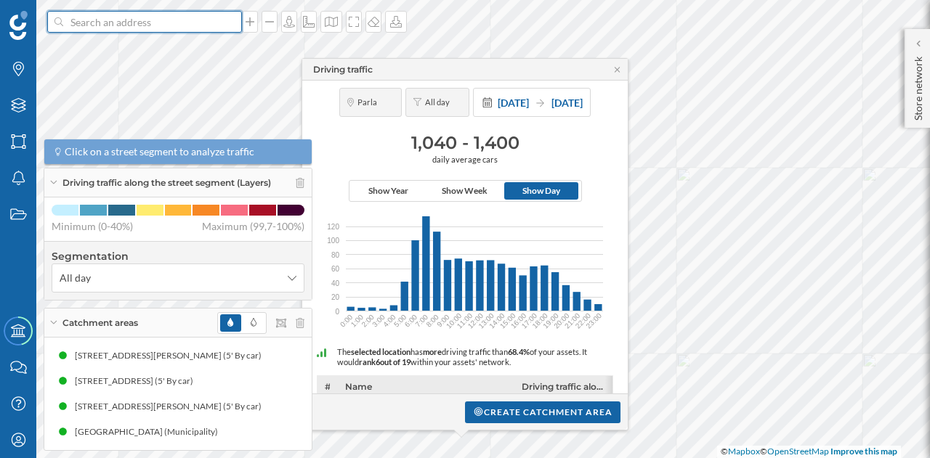
click at [166, 17] on input at bounding box center [144, 22] width 163 height 22
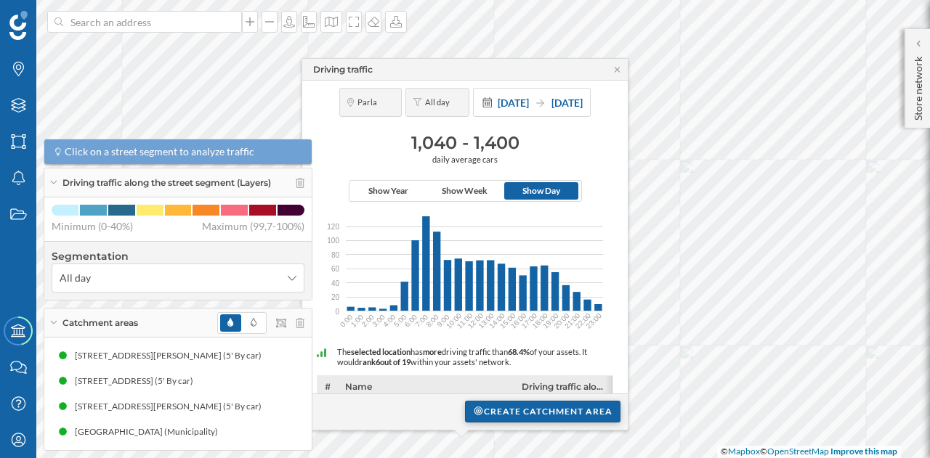
click at [508, 409] on div "Create catchment area" at bounding box center [542, 412] width 155 height 22
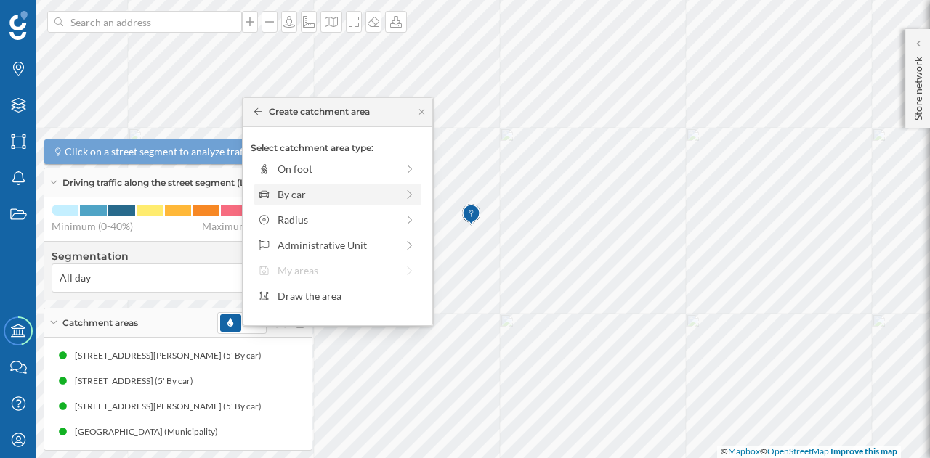
click at [298, 187] on div "By car" at bounding box center [336, 194] width 118 height 15
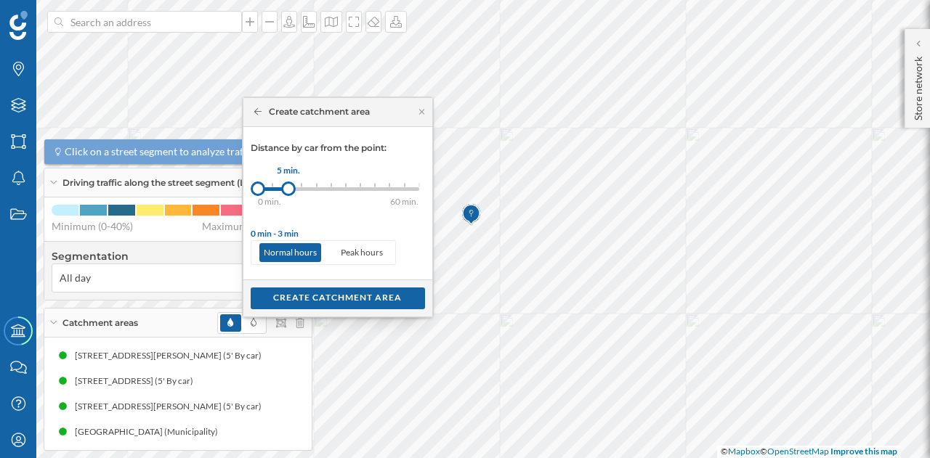
drag, startPoint x: 271, startPoint y: 187, endPoint x: 288, endPoint y: 186, distance: 16.8
click at [288, 186] on div at bounding box center [288, 189] width 15 height 15
click at [302, 288] on div "Create catchment area" at bounding box center [338, 298] width 174 height 22
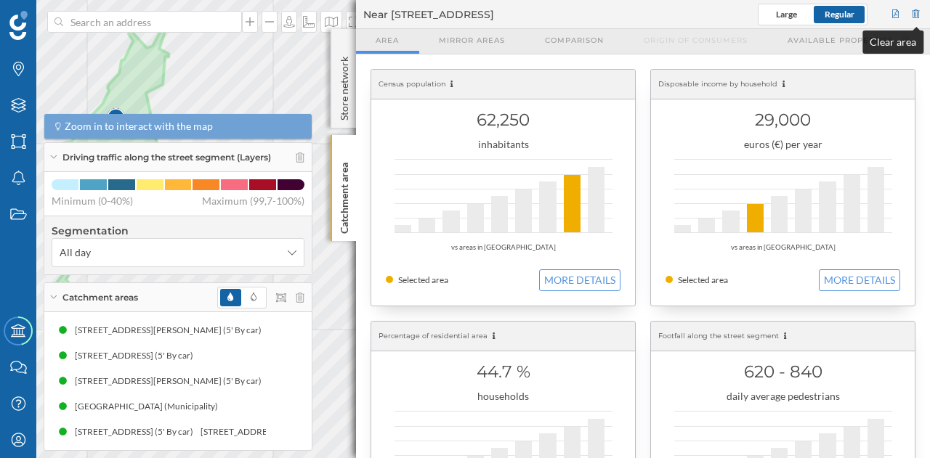
click at [912, 10] on div at bounding box center [915, 15] width 13 height 22
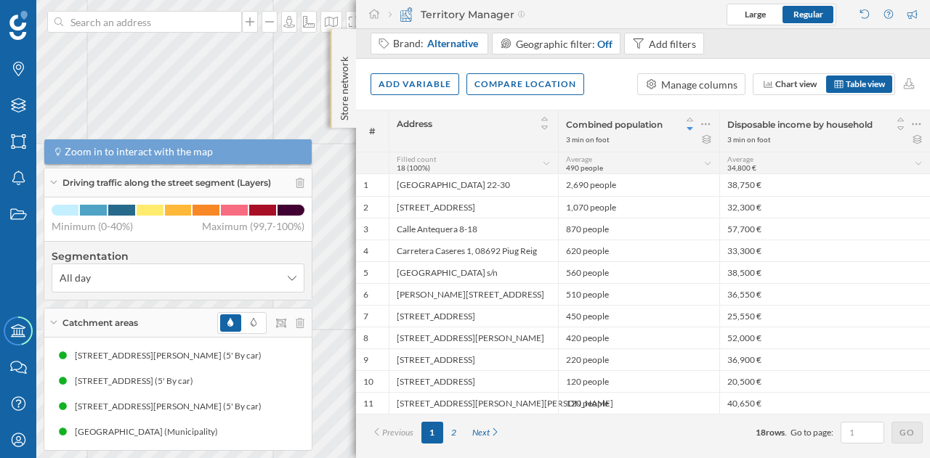
click at [340, 70] on p "Store network" at bounding box center [344, 86] width 15 height 70
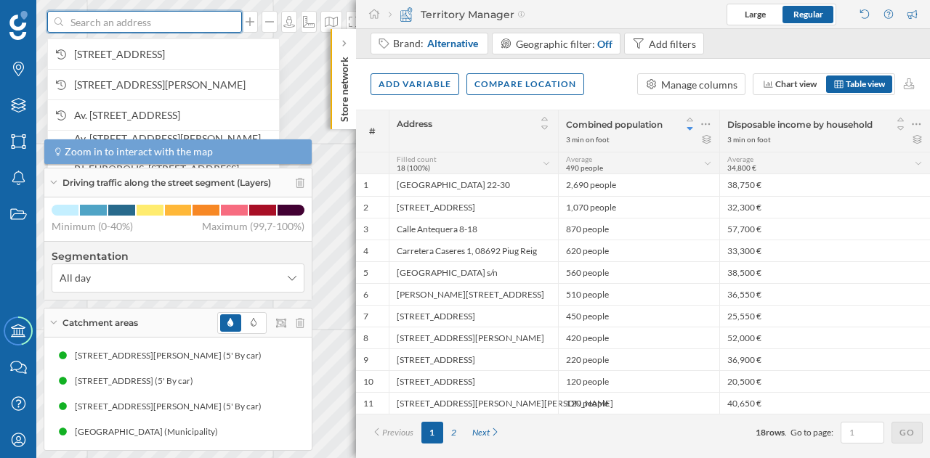
click at [171, 20] on input at bounding box center [144, 22] width 163 height 22
paste input "[STREET_ADDRESS] EUROPOLIS [GEOGRAPHIC_DATA][PERSON_NAME] de [GEOGRAPHIC_DATA]"
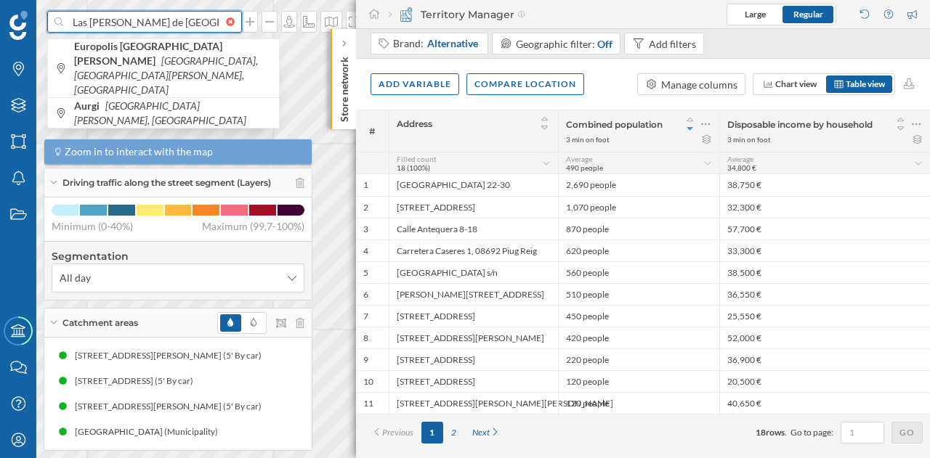
scroll to position [0, 156]
type input "[STREET_ADDRESS] EUROPOLIS Las [PERSON_NAME] de [GEOGRAPHIC_DATA] aurgi"
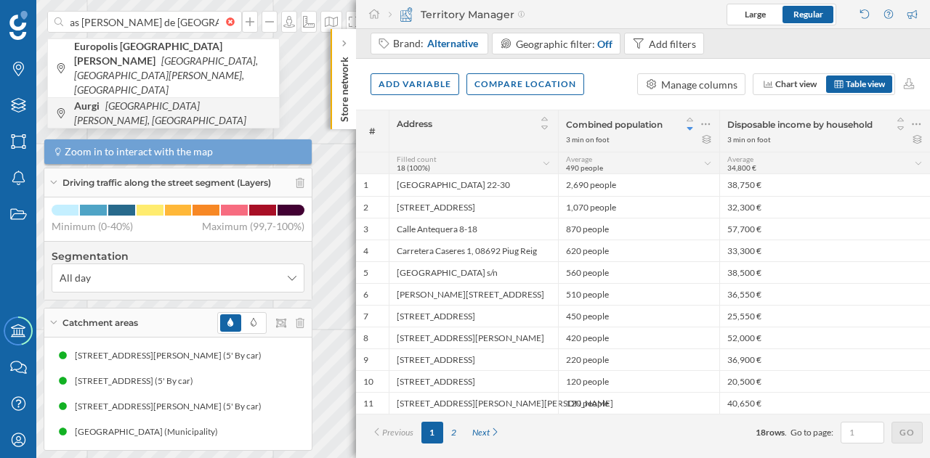
scroll to position [0, 0]
click at [240, 100] on icon "[GEOGRAPHIC_DATA][PERSON_NAME], [GEOGRAPHIC_DATA]" at bounding box center [160, 113] width 172 height 27
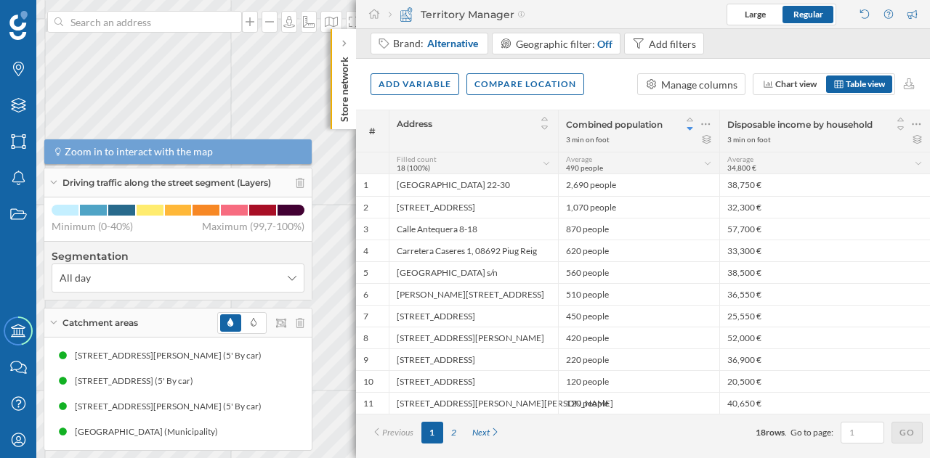
click at [346, 70] on p "Store network" at bounding box center [344, 86] width 15 height 71
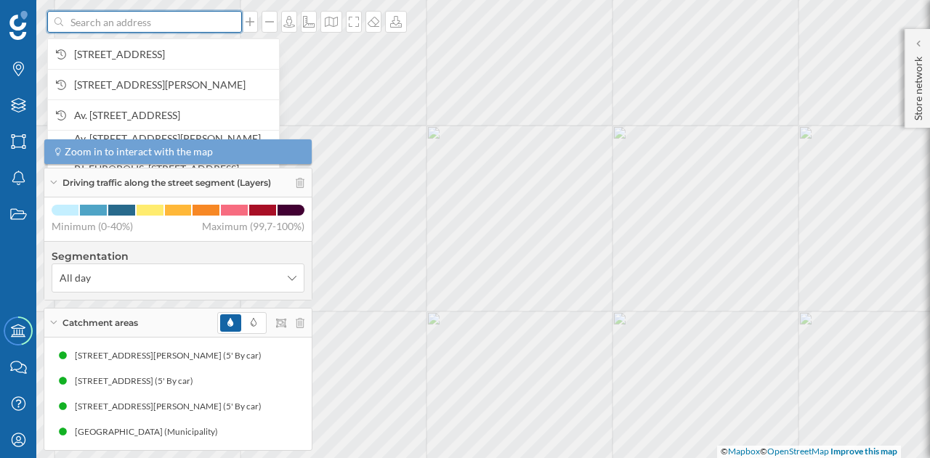
click at [203, 23] on input at bounding box center [144, 22] width 163 height 22
paste input "[STREET_ADDRESS] EUROPOLIS [GEOGRAPHIC_DATA][PERSON_NAME] de [GEOGRAPHIC_DATA]"
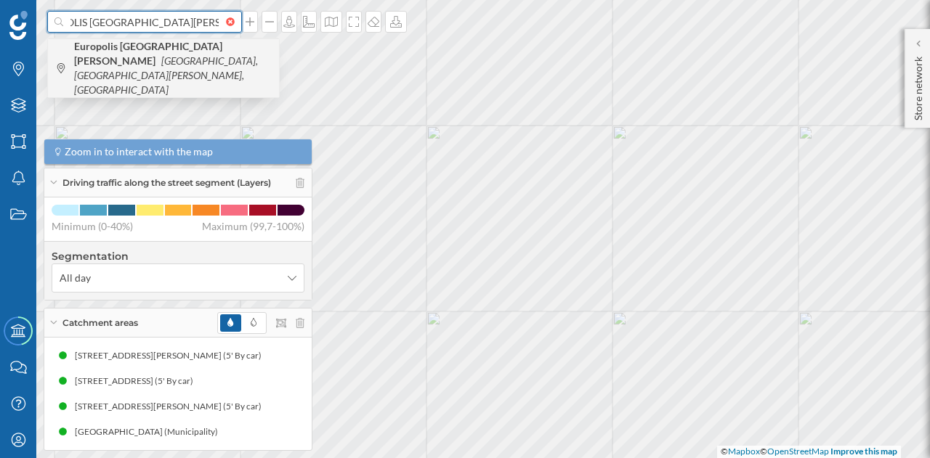
type input "[STREET_ADDRESS] EUROPOLIS [GEOGRAPHIC_DATA][PERSON_NAME] de [GEOGRAPHIC_DATA]"
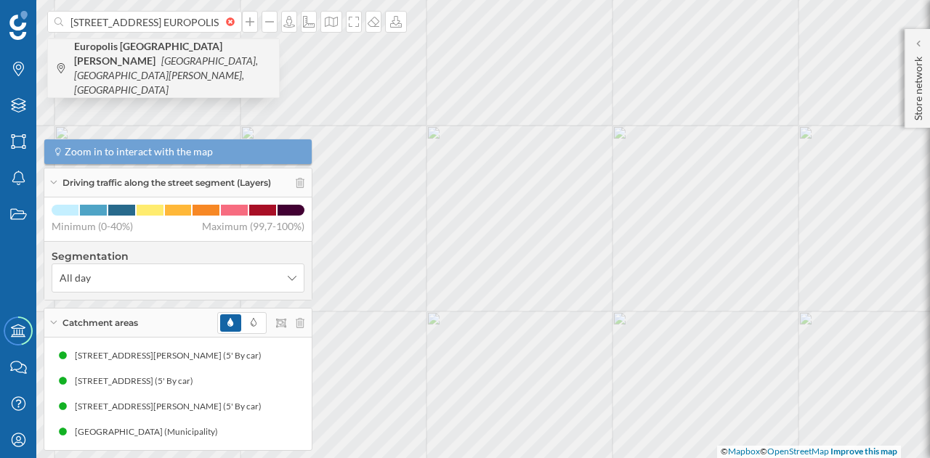
click at [176, 57] on span "Europolis [GEOGRAPHIC_DATA][PERSON_NAME] [GEOGRAPHIC_DATA], [GEOGRAPHIC_DATA][P…" at bounding box center [173, 68] width 198 height 58
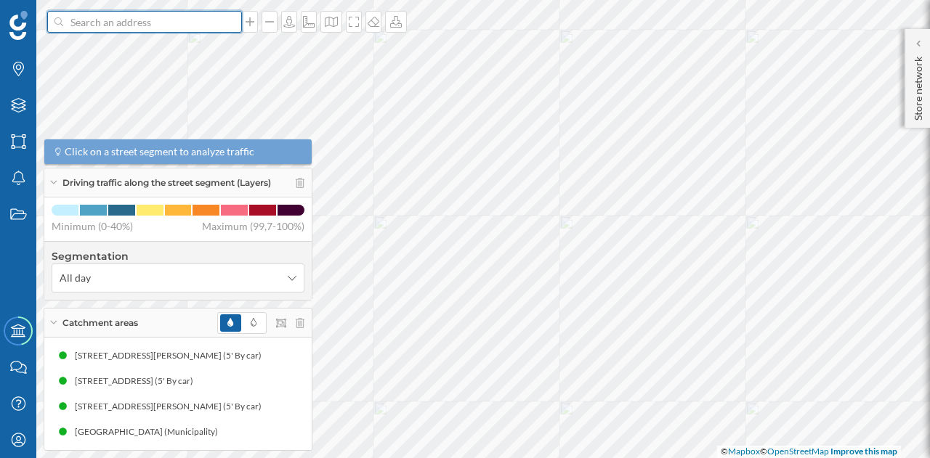
click at [209, 31] on input at bounding box center [144, 22] width 163 height 22
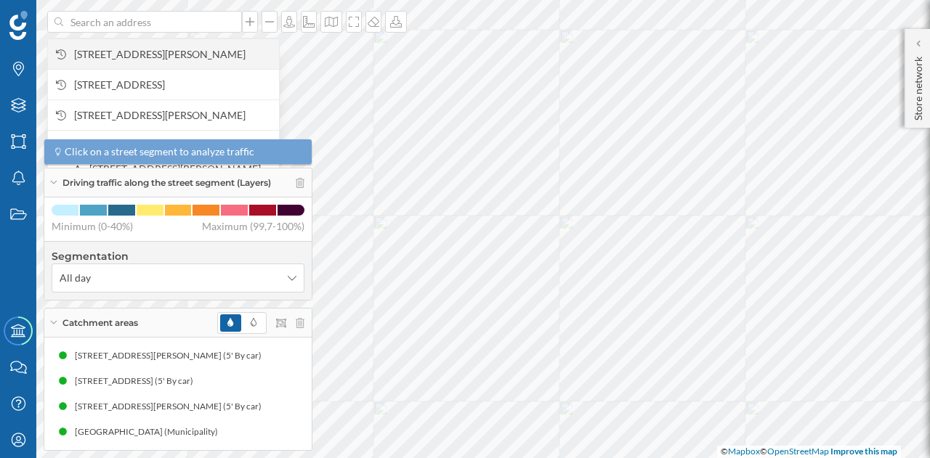
click at [190, 53] on span "[STREET_ADDRESS][PERSON_NAME]" at bounding box center [173, 54] width 198 height 15
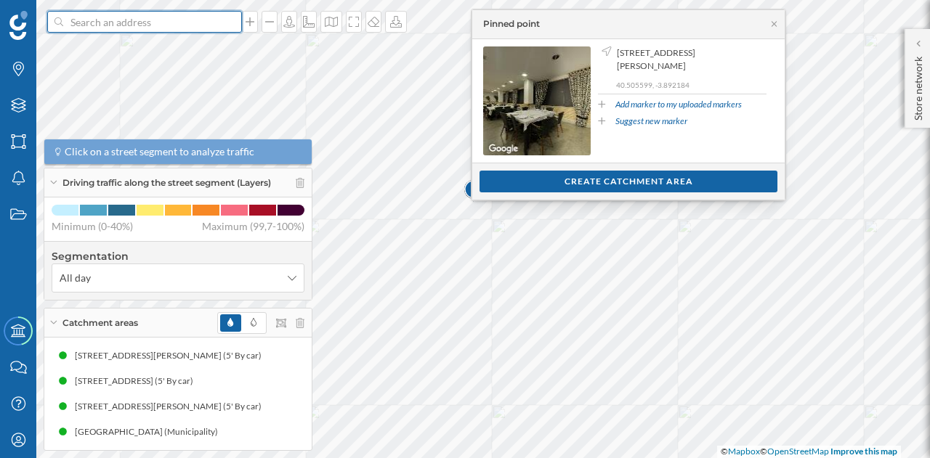
click at [160, 23] on input at bounding box center [144, 22] width 163 height 22
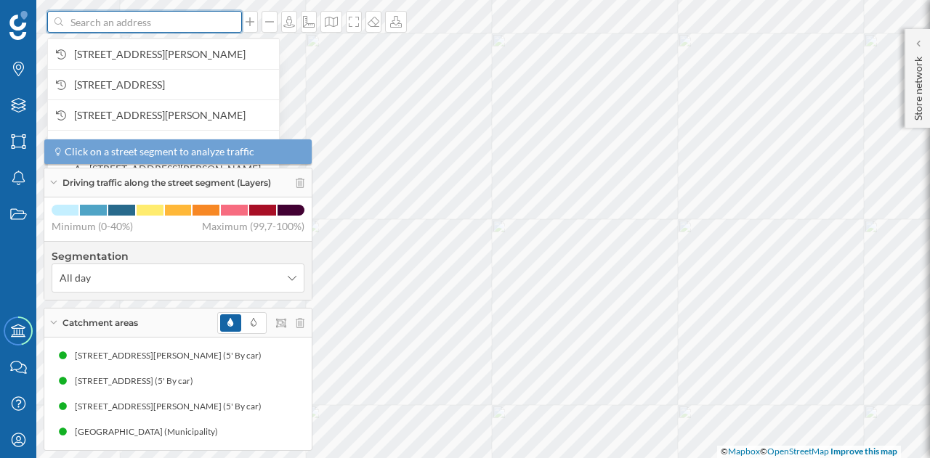
paste input "[STREET_ADDRESS] EUROPOLIS [GEOGRAPHIC_DATA][PERSON_NAME] de [GEOGRAPHIC_DATA]"
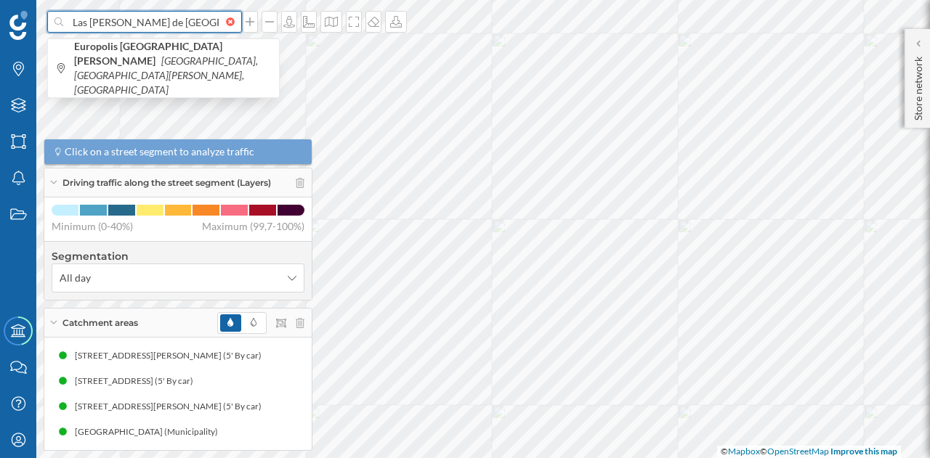
scroll to position [0, 156]
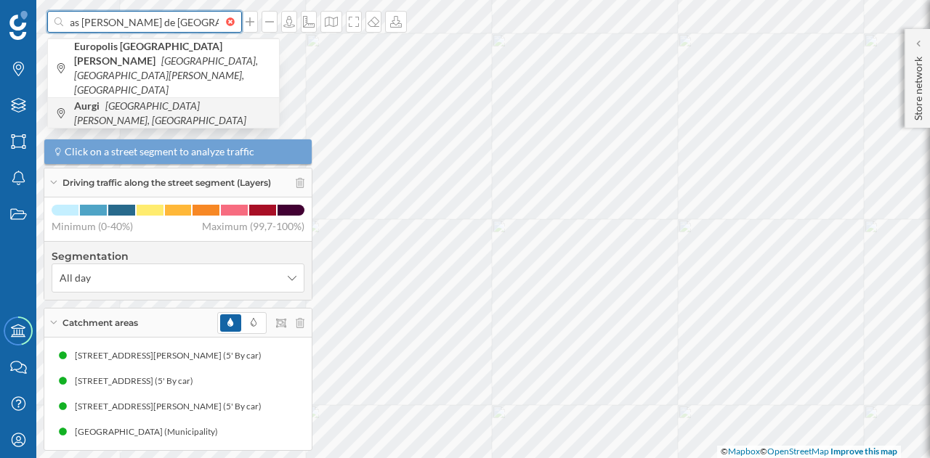
type input "[STREET_ADDRESS] EUROPOLIS Las [PERSON_NAME] de [GEOGRAPHIC_DATA] aurgi"
click at [181, 99] on span "Aurgi [STREET_ADDRESS][PERSON_NAME]" at bounding box center [173, 113] width 198 height 29
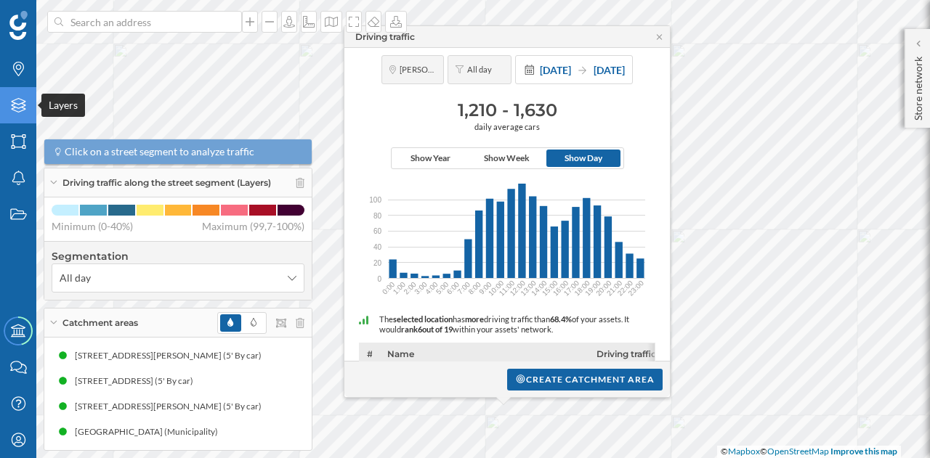
click at [22, 117] on div "Layers" at bounding box center [18, 105] width 36 height 36
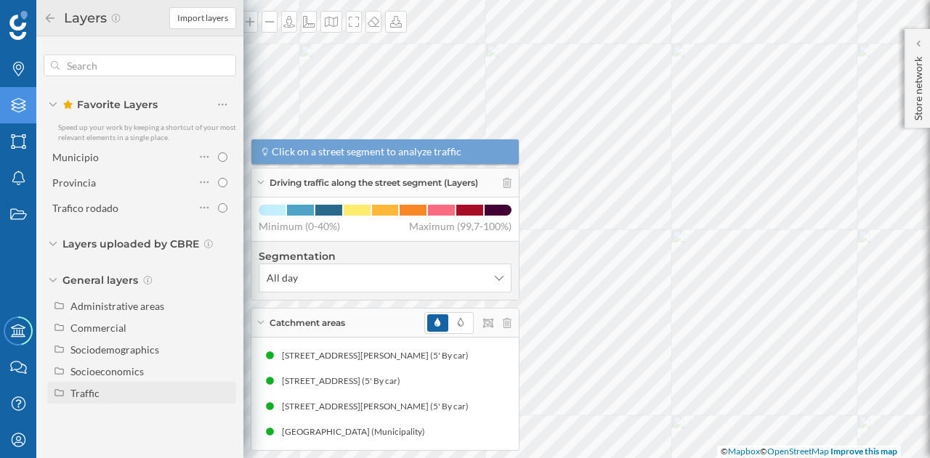
click at [77, 387] on div "Traffic" at bounding box center [84, 393] width 29 height 12
click at [125, 438] on div "Footfall" at bounding box center [126, 436] width 101 height 15
click at [222, 438] on input "Footfall" at bounding box center [226, 436] width 9 height 9
radio input "true"
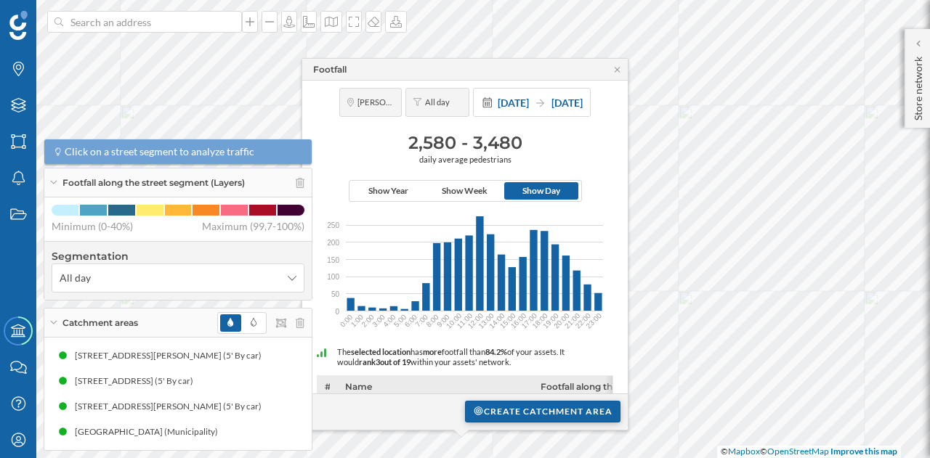
click at [508, 410] on div "Create catchment area" at bounding box center [542, 412] width 155 height 22
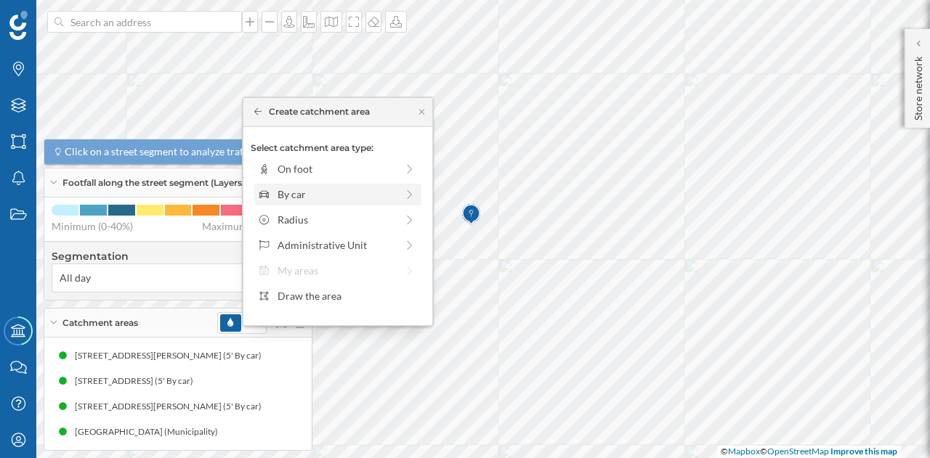
click at [351, 195] on div "By car" at bounding box center [336, 194] width 118 height 15
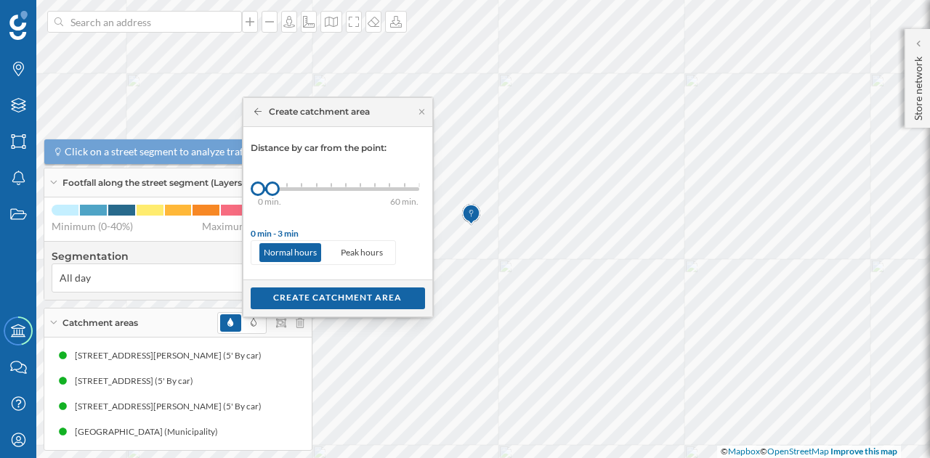
drag, startPoint x: 273, startPoint y: 196, endPoint x: 282, endPoint y: 191, distance: 10.1
click at [282, 191] on div "0 min. 3 min. 5 min. 7 min. 10 min. 12 min. 15 min. 20 min. 30 min. 45 min. 50 …" at bounding box center [338, 189] width 161 height 18
click at [277, 188] on div "0 min. 3 min. 5 min. 7 min. 10 min. 12 min. 15 min. 20 min. 30 min. 45 min. 50 …" at bounding box center [338, 189] width 161 height 4
click at [306, 291] on div "Create catchment area" at bounding box center [338, 298] width 174 height 22
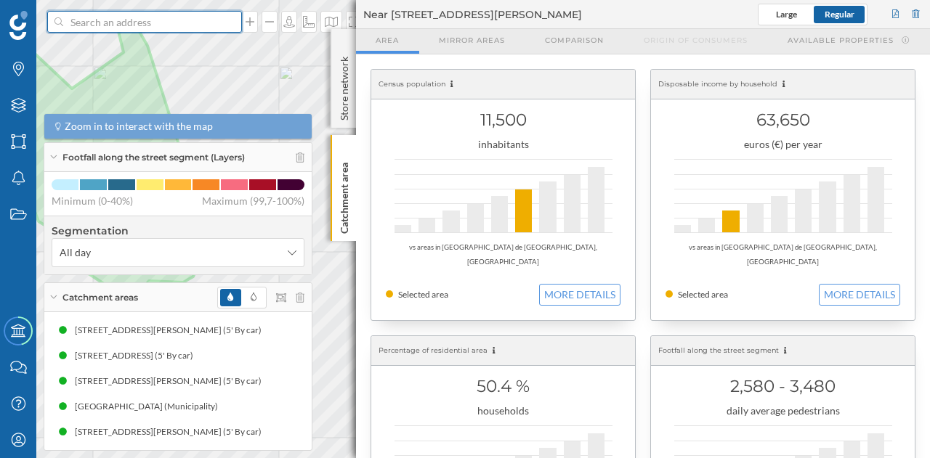
click at [154, 21] on input at bounding box center [144, 22] width 163 height 22
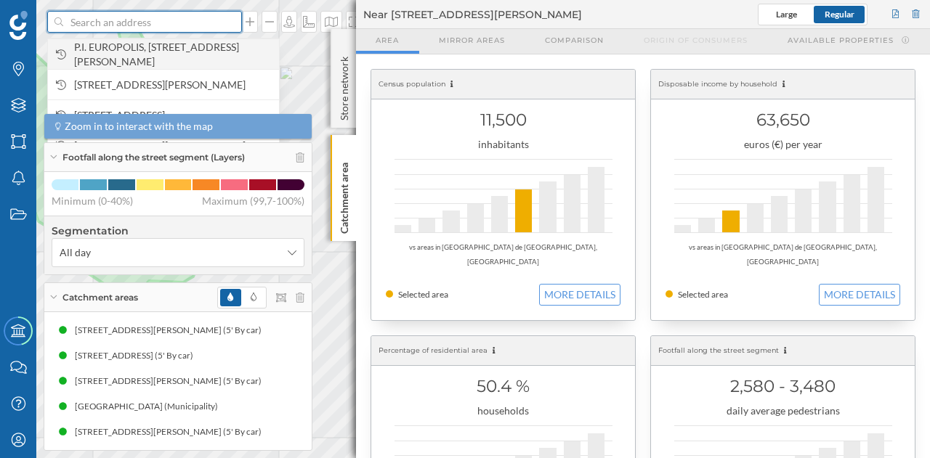
paste input "Pol. [STREET_ADDRESS][PERSON_NAME]"
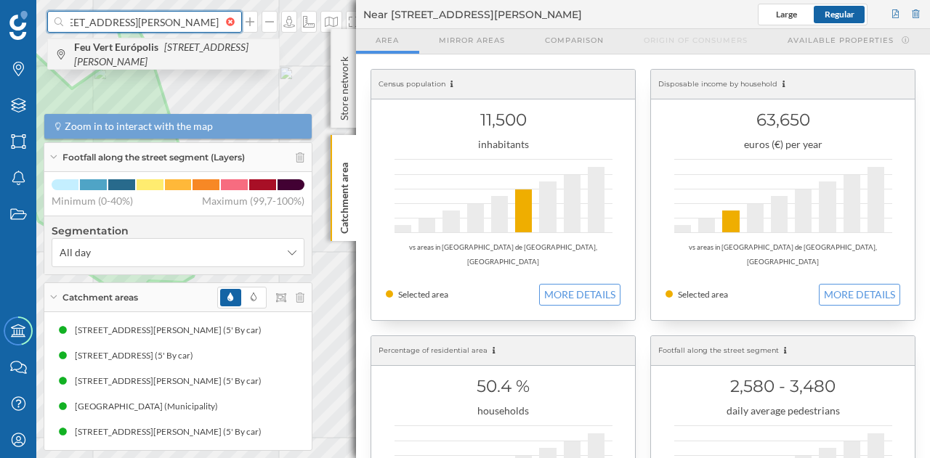
scroll to position [0, 84]
type input "Pol. [STREET_ADDRESS][PERSON_NAME]"
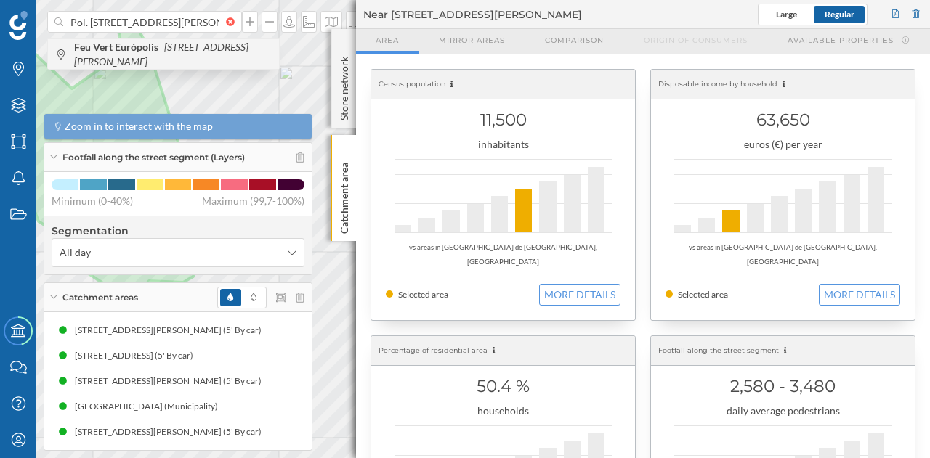
click at [195, 59] on span "Feu Vert Európolis [STREET_ADDRESS][PERSON_NAME]" at bounding box center [173, 54] width 198 height 29
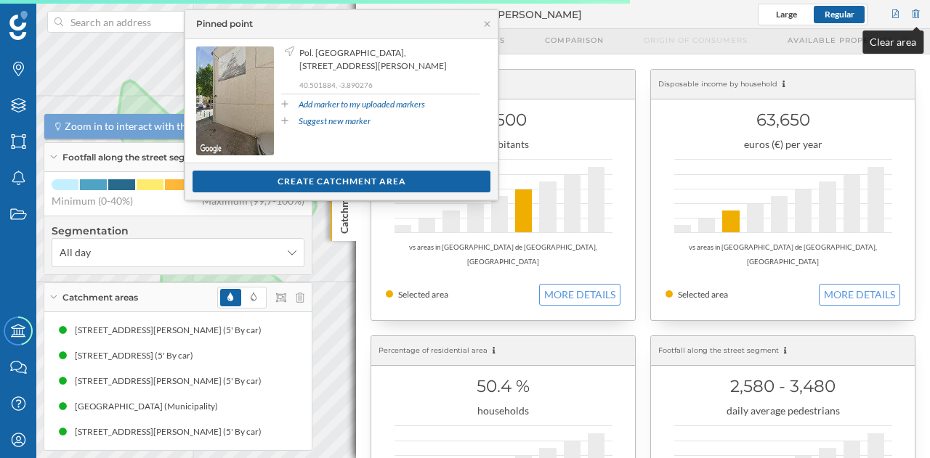
click at [918, 17] on div at bounding box center [915, 15] width 13 height 22
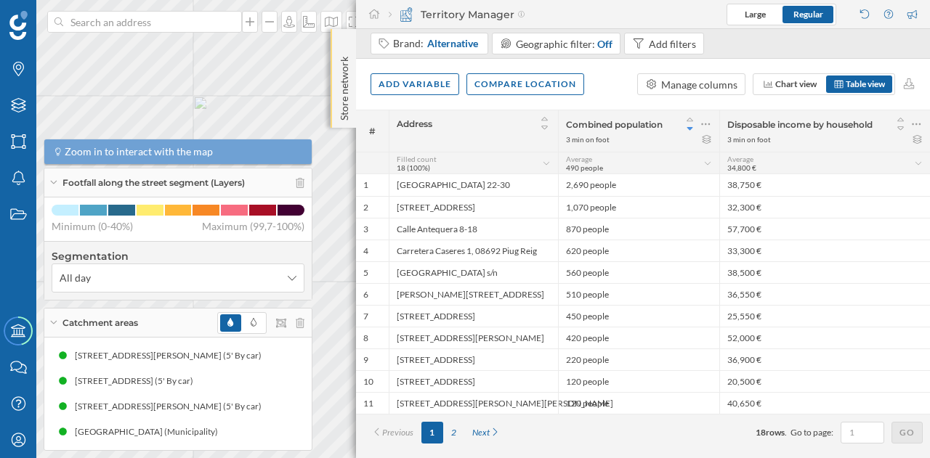
click at [337, 94] on p "Store network" at bounding box center [344, 86] width 15 height 70
click at [346, 94] on p "Store network" at bounding box center [344, 86] width 15 height 71
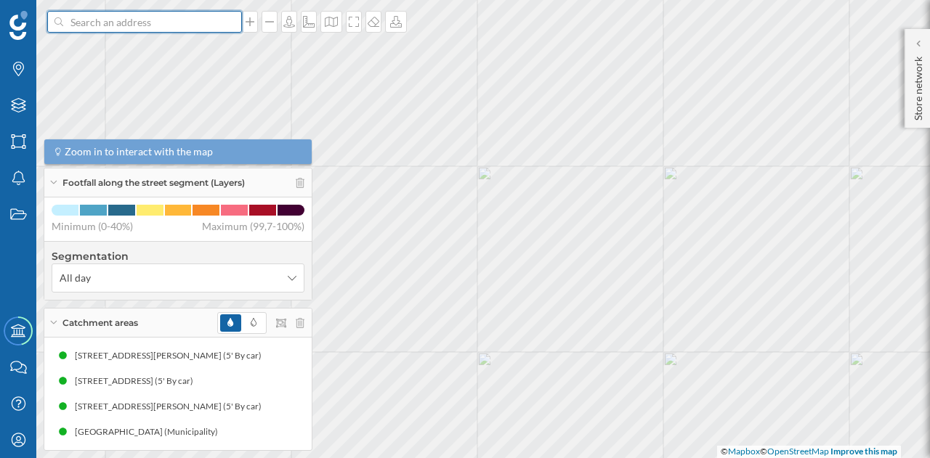
click at [208, 32] on input at bounding box center [144, 22] width 163 height 22
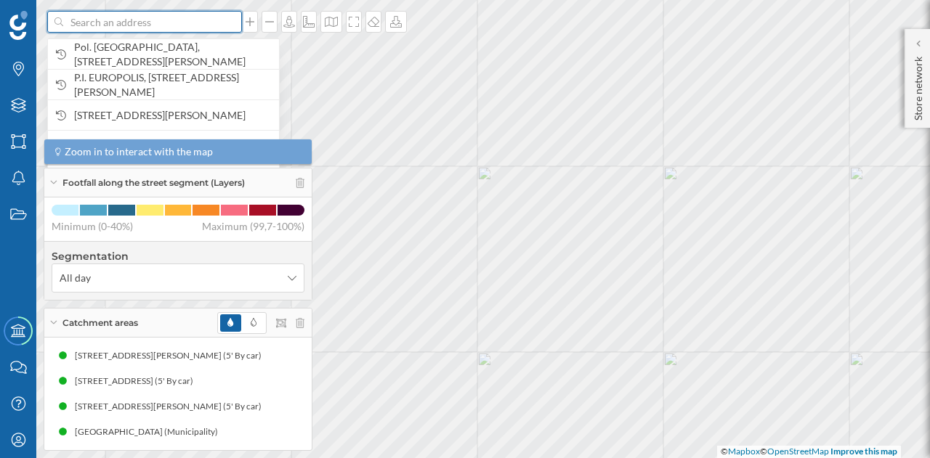
paste input "Pol. [STREET_ADDRESS][PERSON_NAME]"
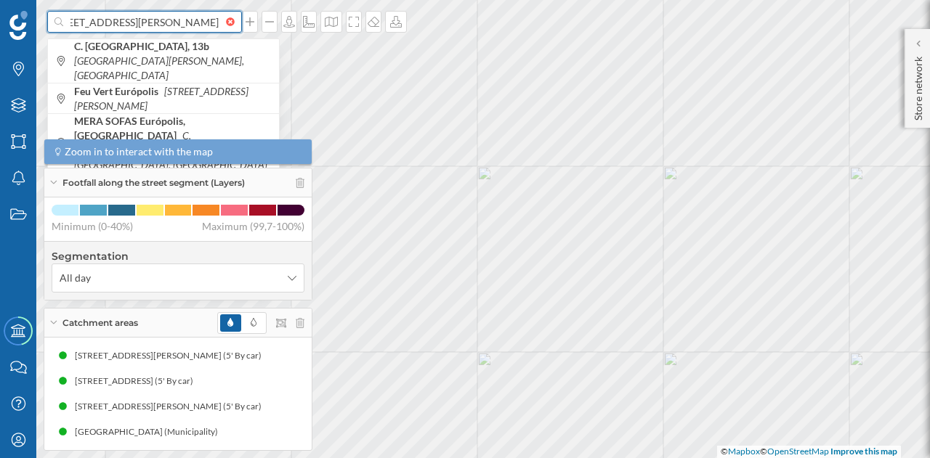
scroll to position [0, 82]
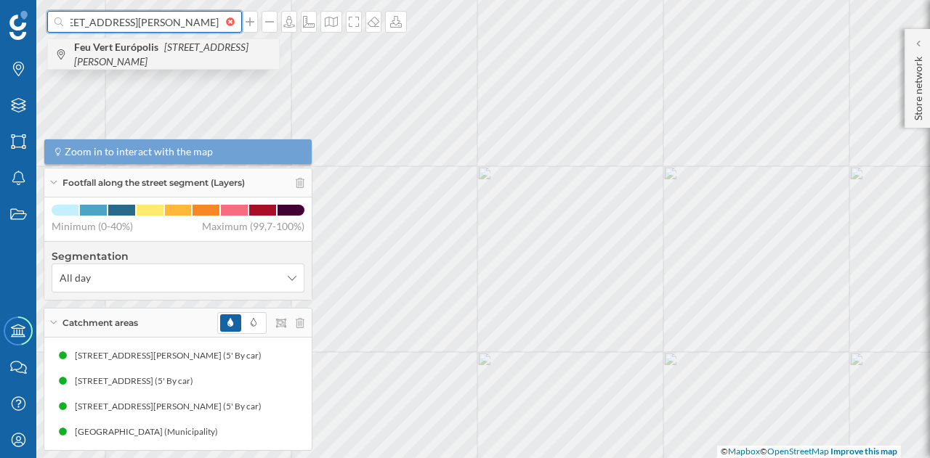
type input "Pol. [STREET_ADDRESS][PERSON_NAME]"
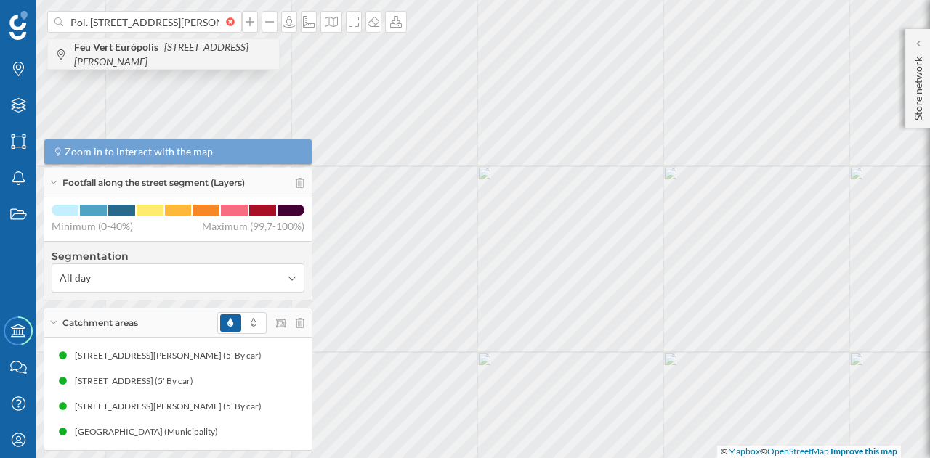
click at [202, 56] on span "Feu Vert Európolis [STREET_ADDRESS][PERSON_NAME]" at bounding box center [173, 54] width 198 height 29
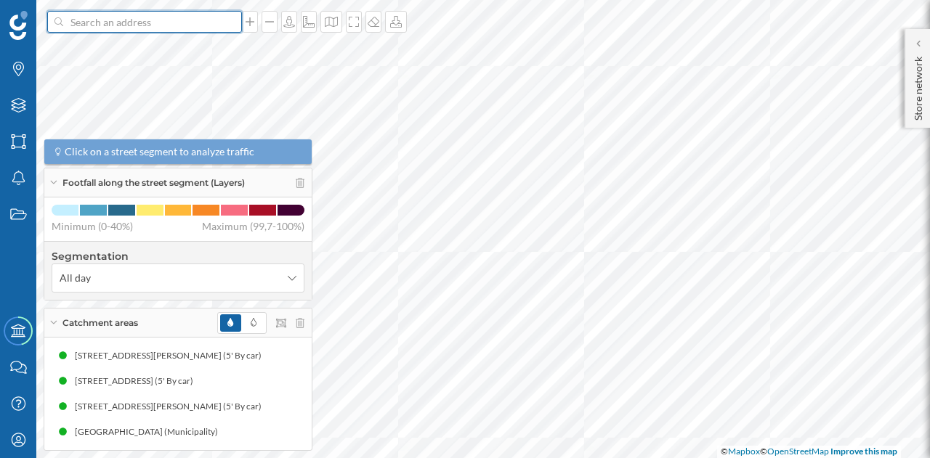
click at [157, 19] on input at bounding box center [144, 22] width 163 height 22
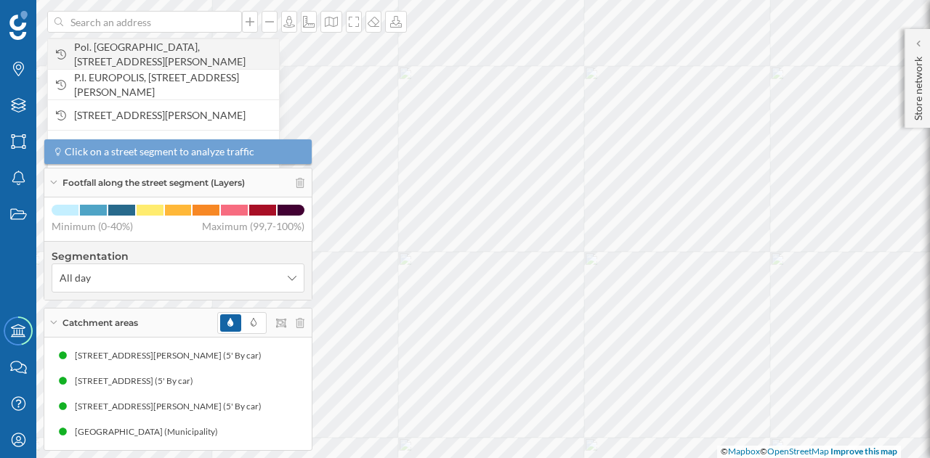
click at [161, 46] on span "Pol. [GEOGRAPHIC_DATA], [STREET_ADDRESS][PERSON_NAME]" at bounding box center [173, 54] width 198 height 29
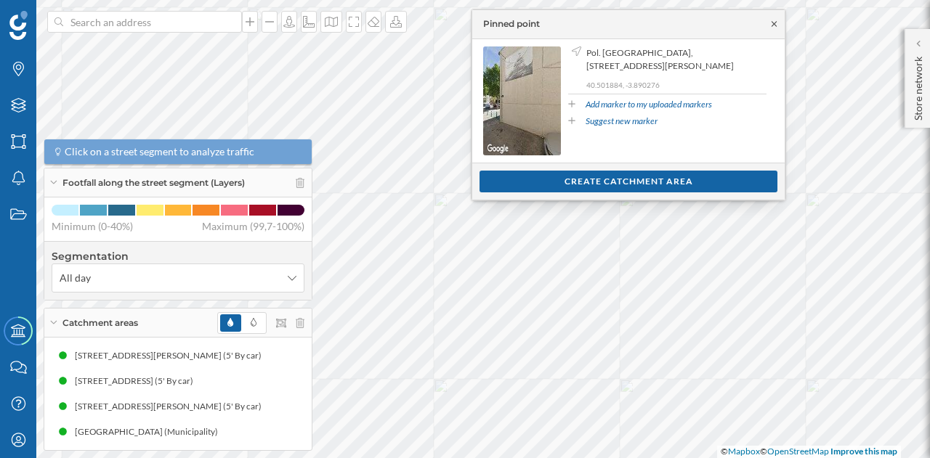
click at [770, 28] on icon at bounding box center [773, 24] width 11 height 9
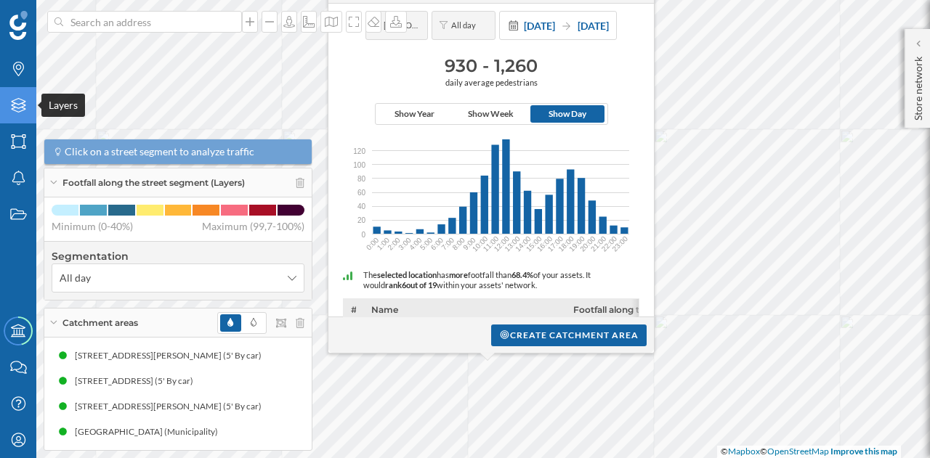
click at [16, 103] on icon "Layers" at bounding box center [18, 105] width 18 height 15
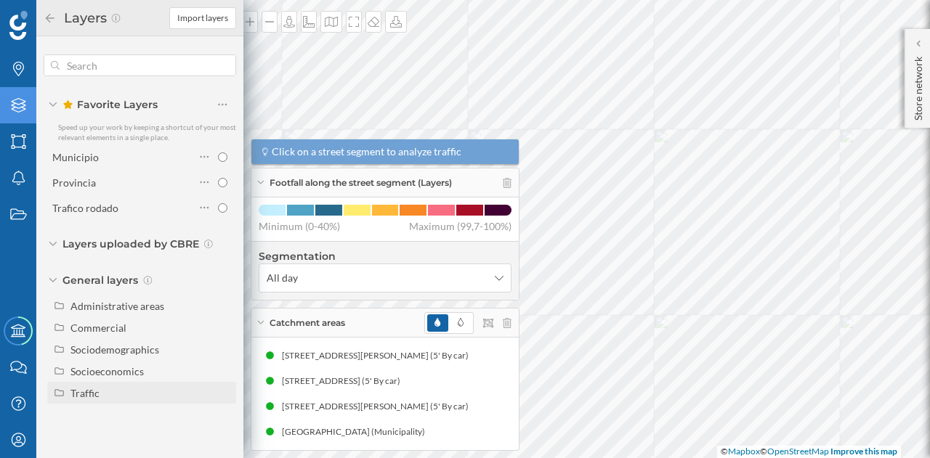
click at [70, 398] on div "Traffic" at bounding box center [142, 393] width 177 height 15
click at [90, 420] on div "Driving traffic" at bounding box center [108, 415] width 64 height 12
click at [222, 420] on input "Driving traffic" at bounding box center [226, 414] width 9 height 9
radio input "true"
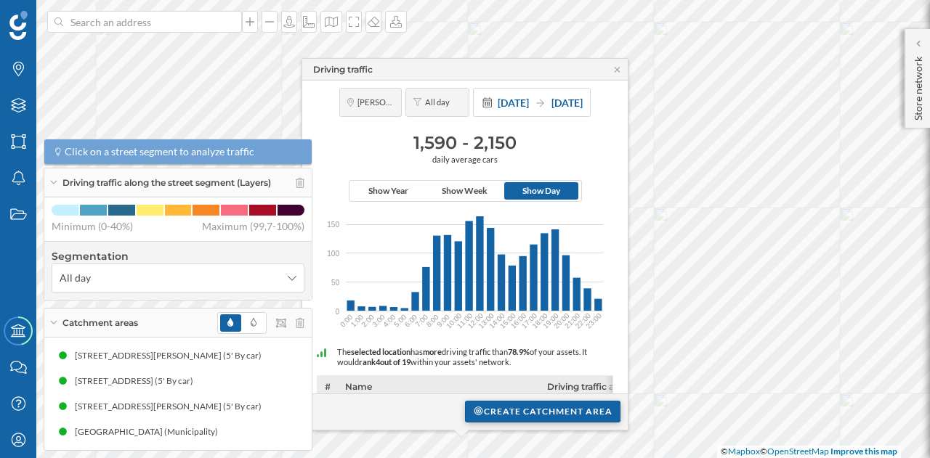
click at [490, 410] on div "Create catchment area" at bounding box center [542, 412] width 155 height 22
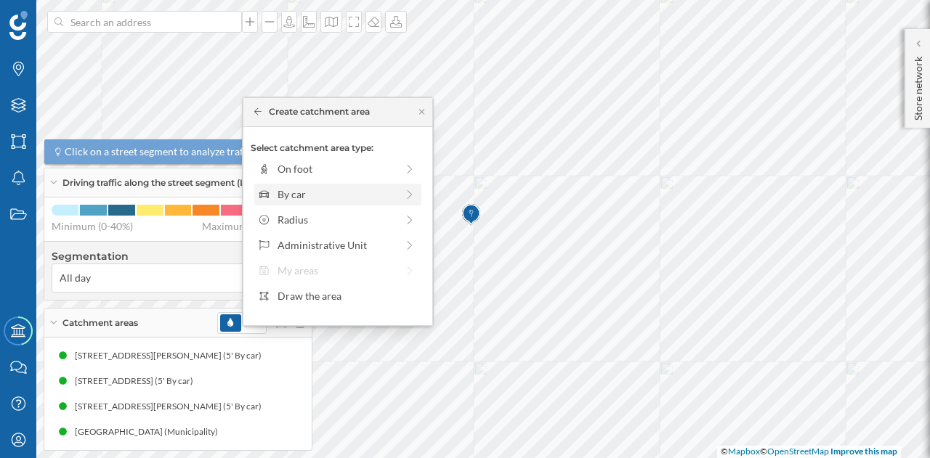
click at [369, 192] on div "By car" at bounding box center [336, 194] width 118 height 15
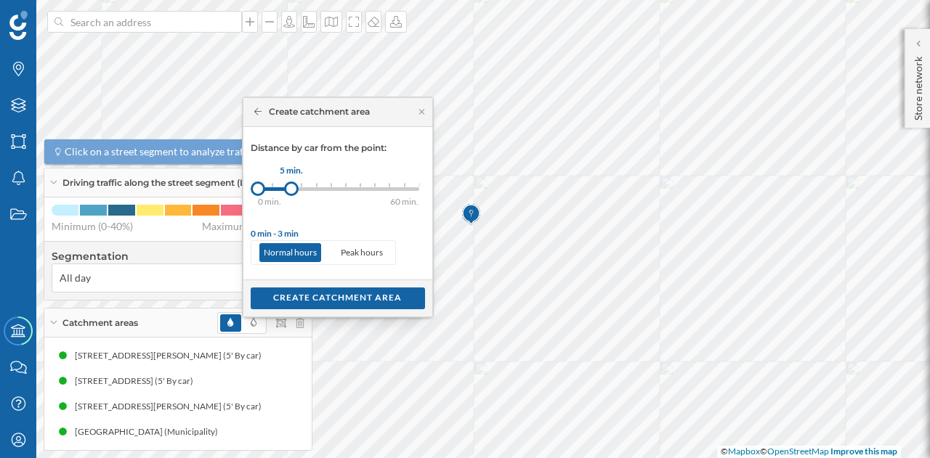
drag, startPoint x: 274, startPoint y: 193, endPoint x: 291, endPoint y: 190, distance: 17.1
click at [291, 190] on div at bounding box center [291, 189] width 15 height 15
click at [305, 294] on div "Create catchment area" at bounding box center [338, 298] width 174 height 22
